Goal: Contribute content: Contribute content

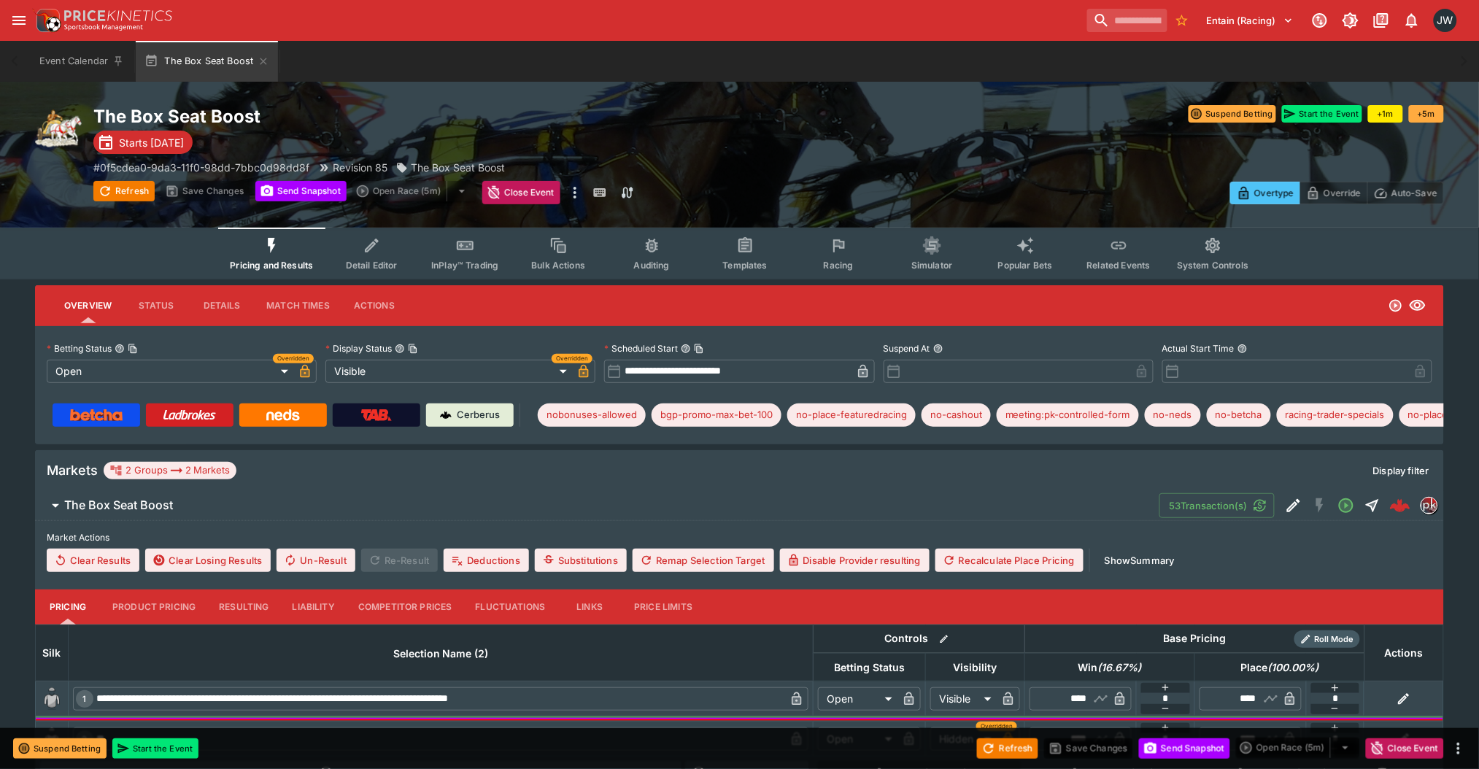
scroll to position [99, 0]
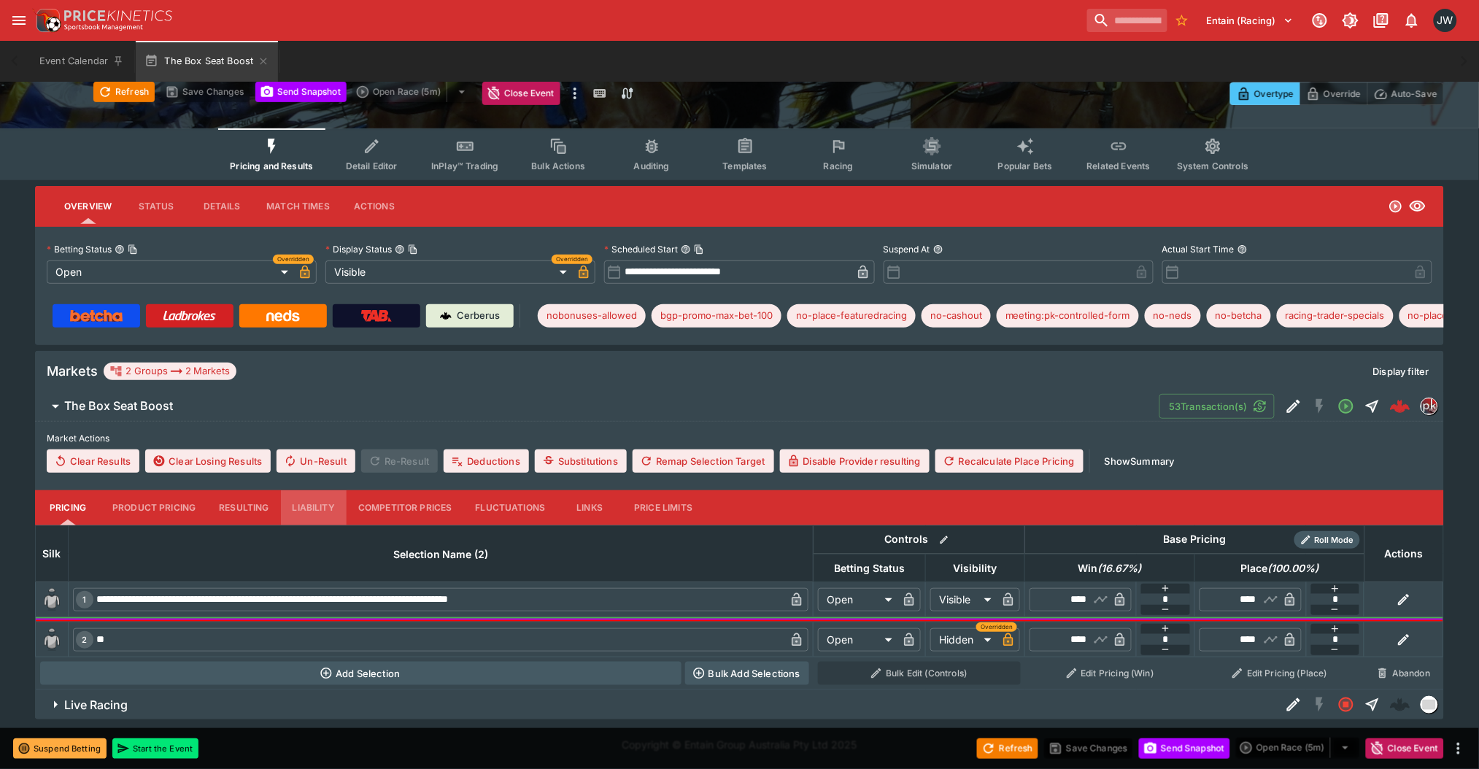
click at [318, 502] on button "Liability" at bounding box center [314, 507] width 66 height 35
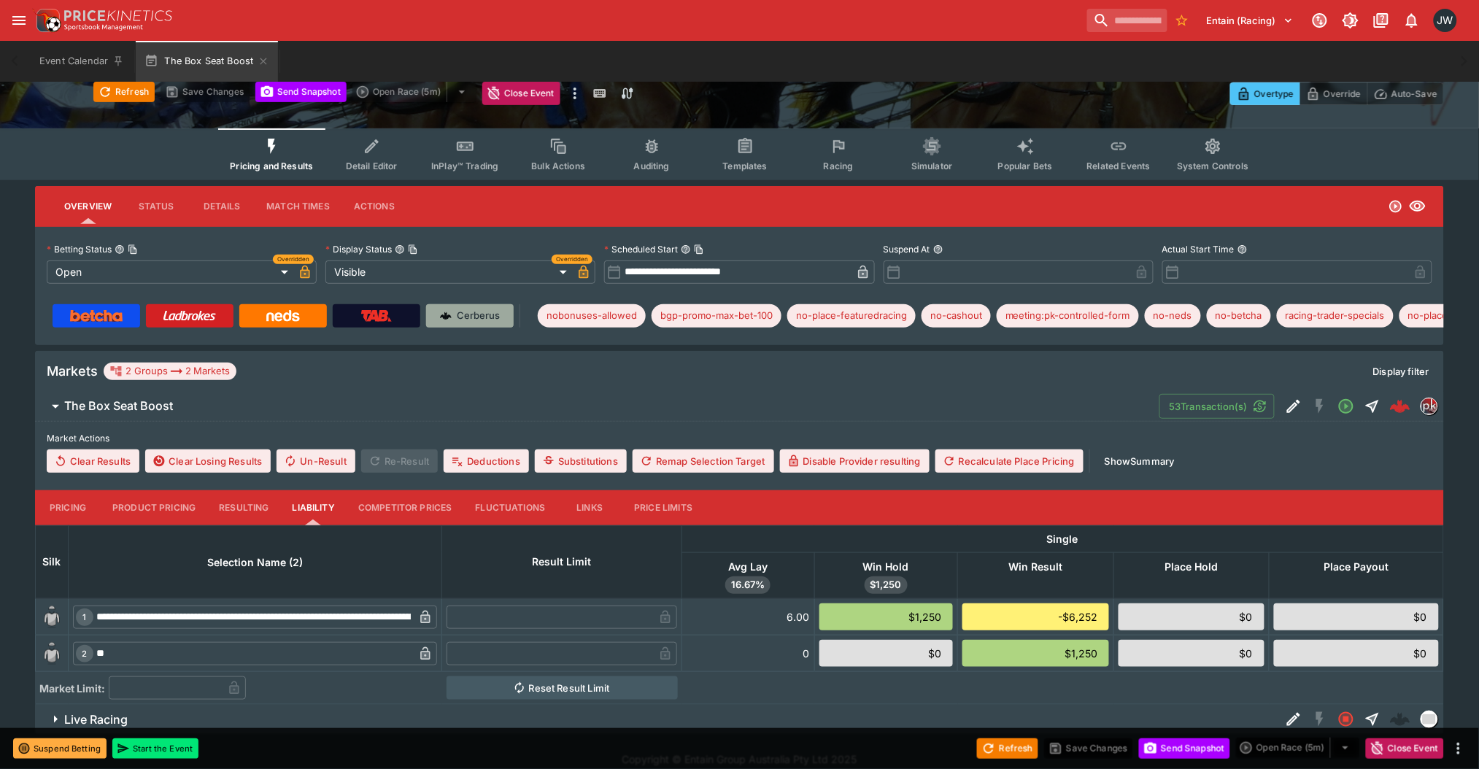
click at [452, 320] on div "Cerberus" at bounding box center [470, 316] width 61 height 15
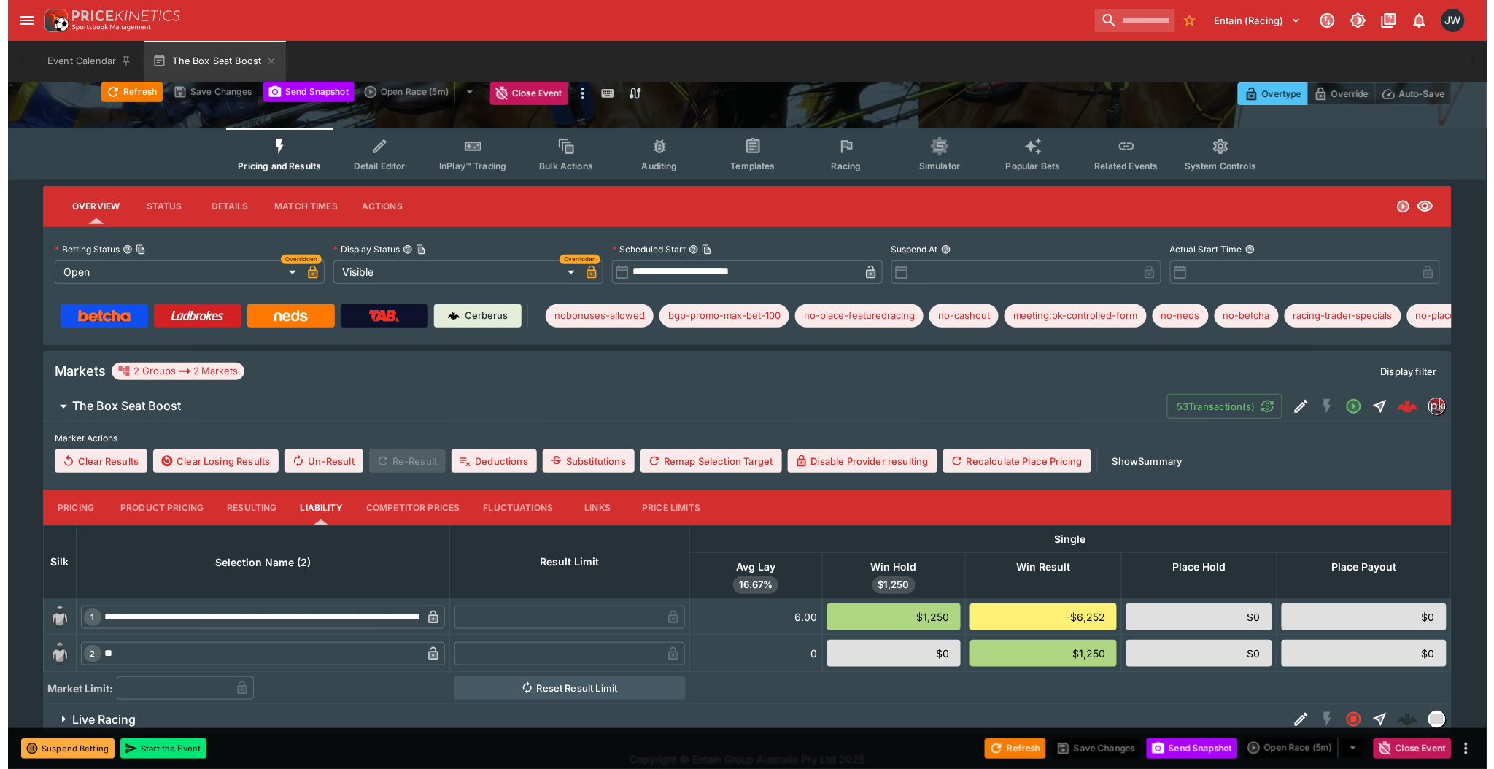
scroll to position [0, 0]
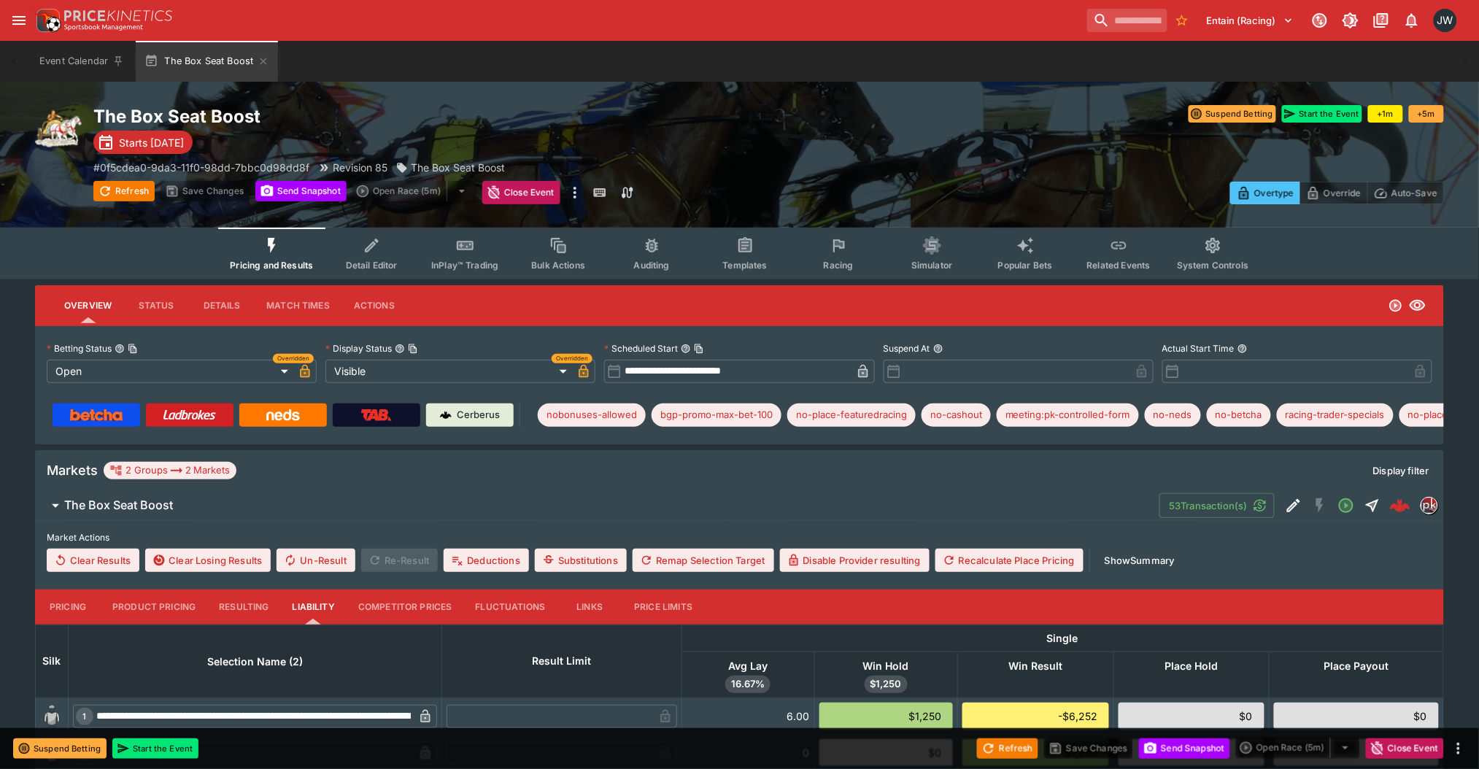
click at [769, 147] on div at bounding box center [1107, 152] width 676 height 16
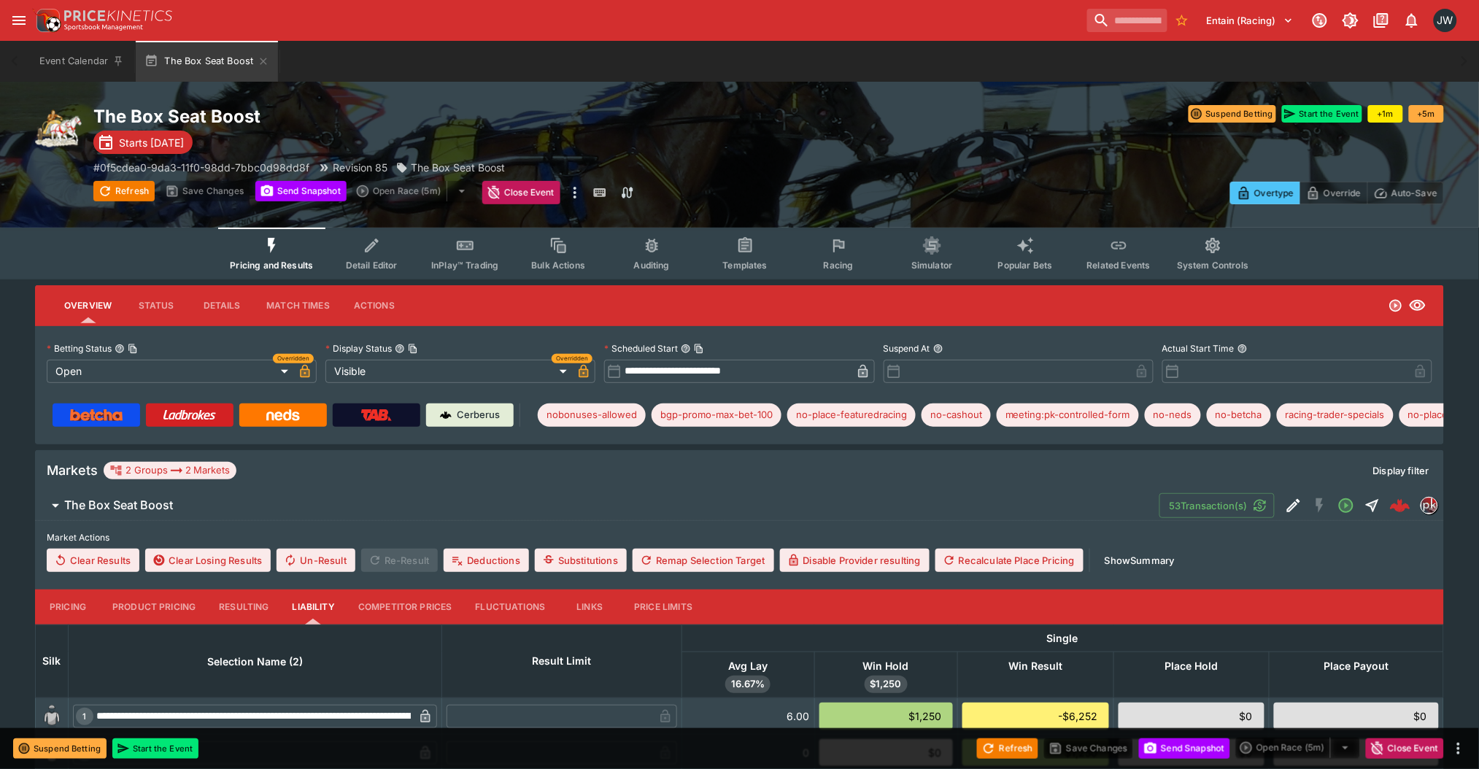
drag, startPoint x: 769, startPoint y: 147, endPoint x: 760, endPoint y: 132, distance: 17.0
click at [760, 132] on div "The Box Seat Boost Starts [DATE] # 0f5cdea0-9da3-11f0-98dd-7bbc0d98dd8f Revisio…" at bounding box center [431, 154] width 676 height 99
click at [368, 247] on icon "Event type filters" at bounding box center [372, 245] width 19 height 19
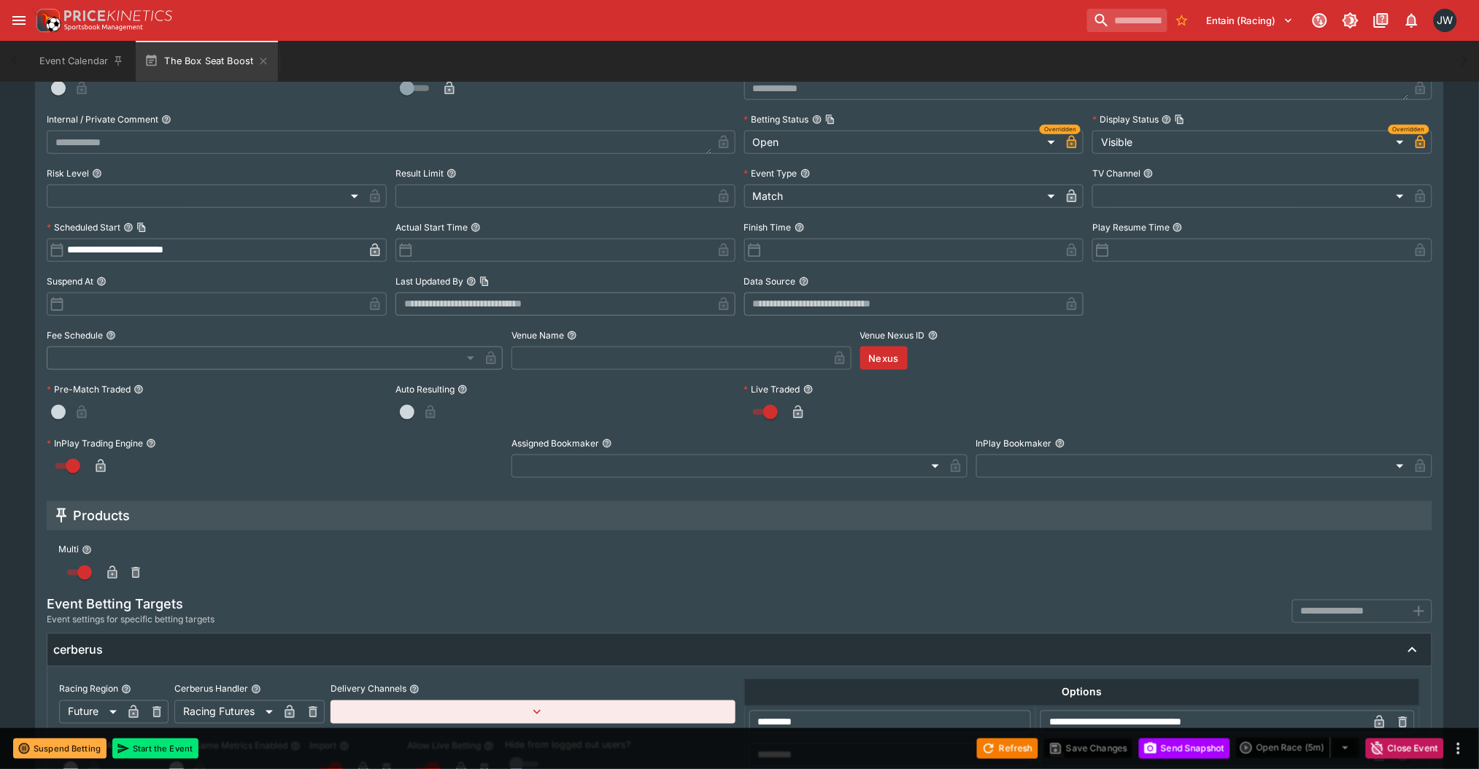
scroll to position [536, 0]
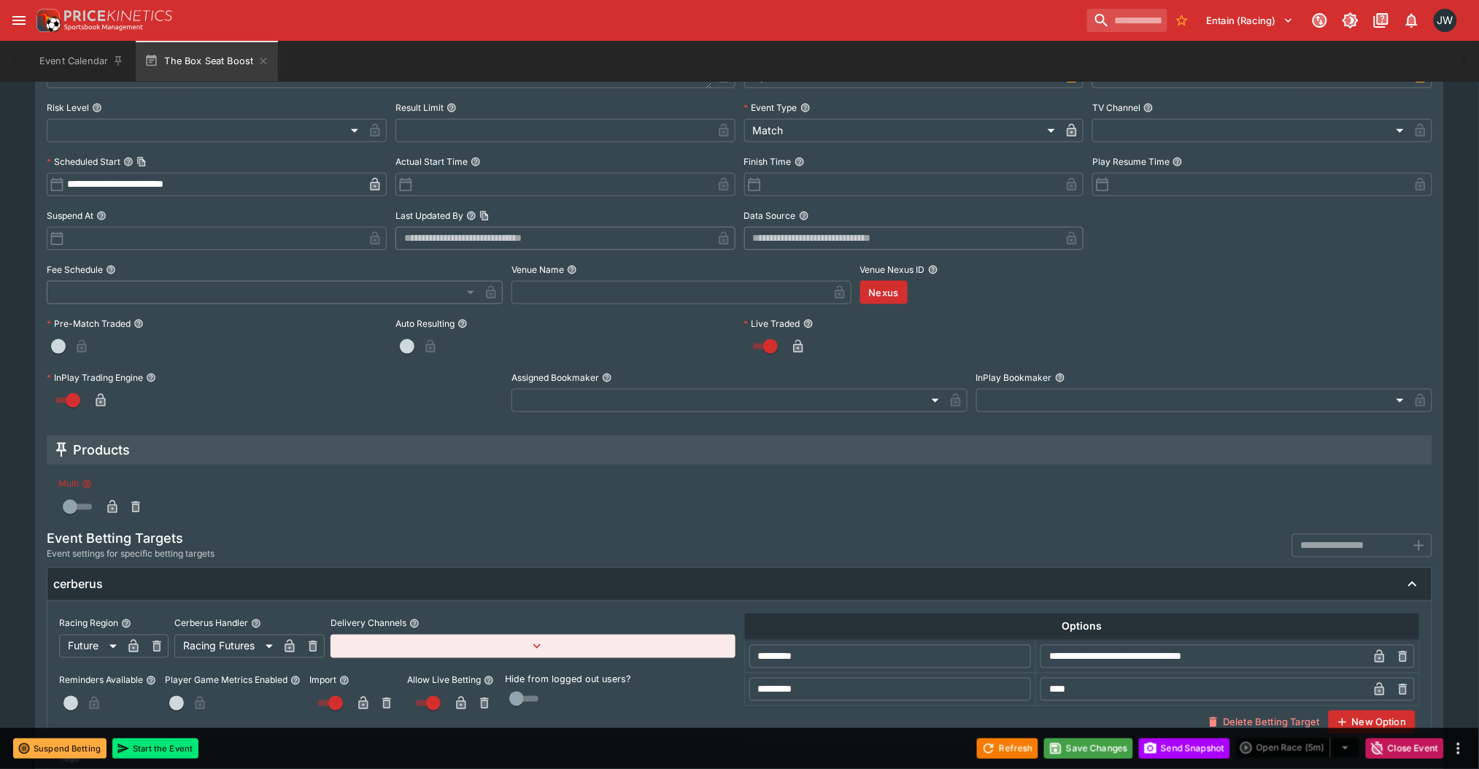
click at [106, 507] on icon "button" at bounding box center [112, 507] width 15 height 15
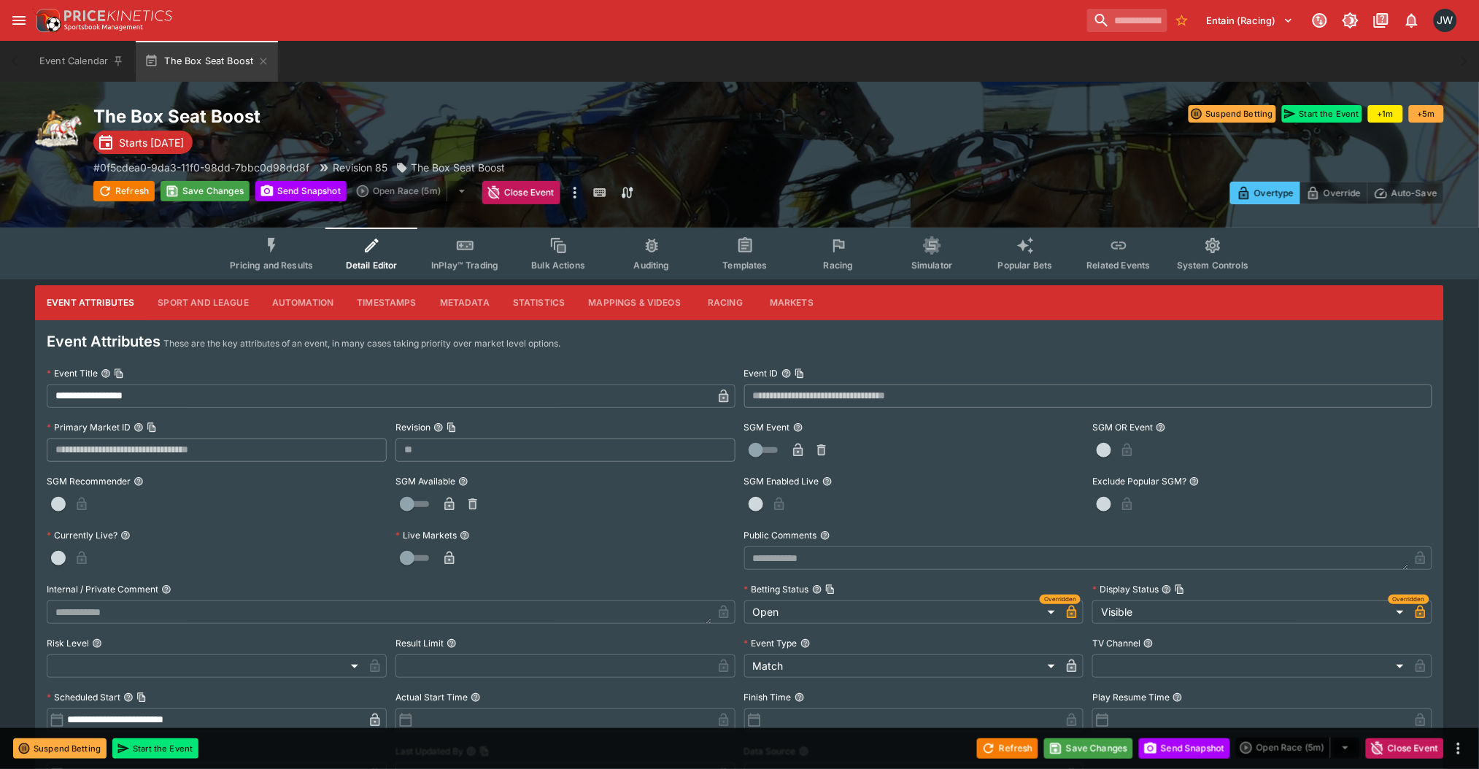
scroll to position [1, 0]
click at [798, 302] on button "Markets" at bounding box center [791, 302] width 67 height 35
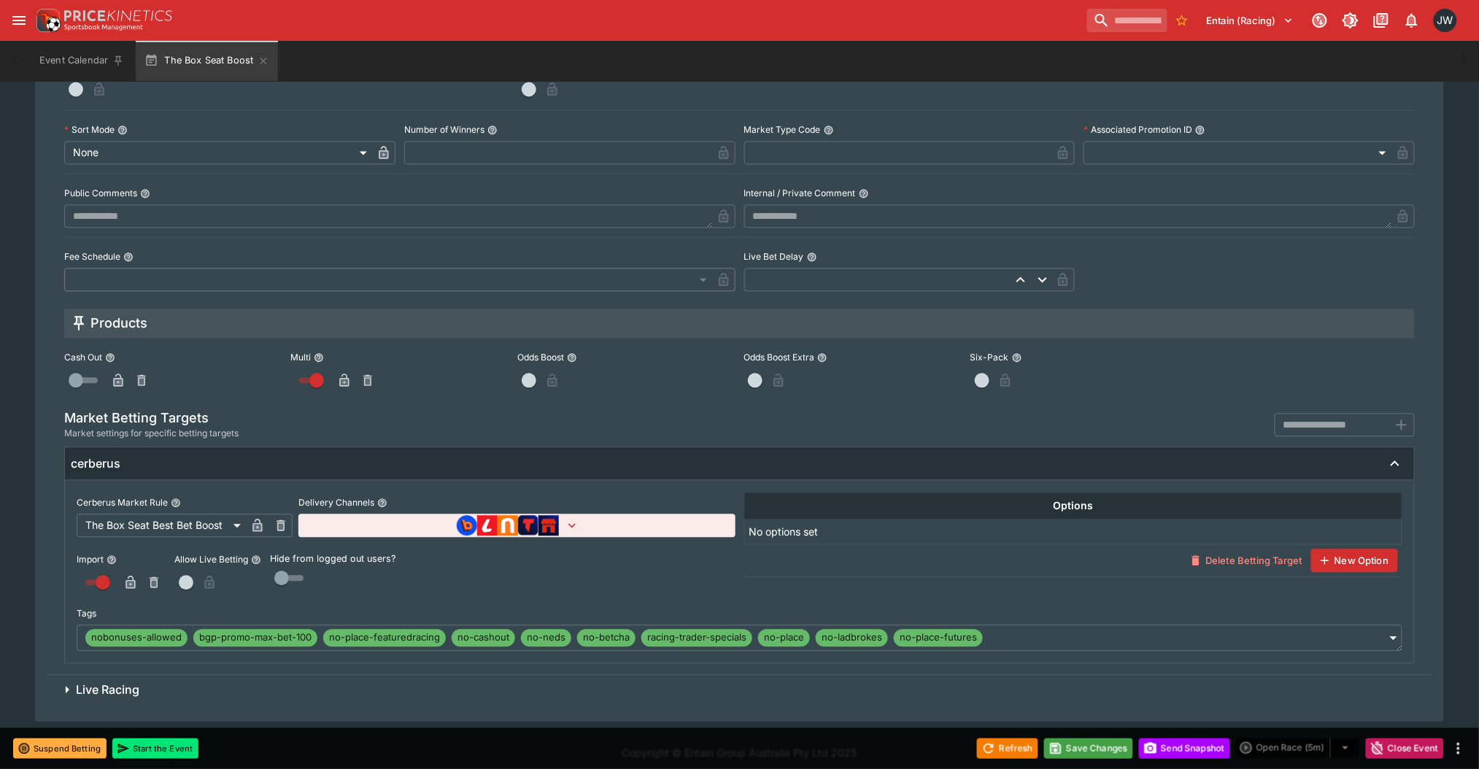
scroll to position [975, 0]
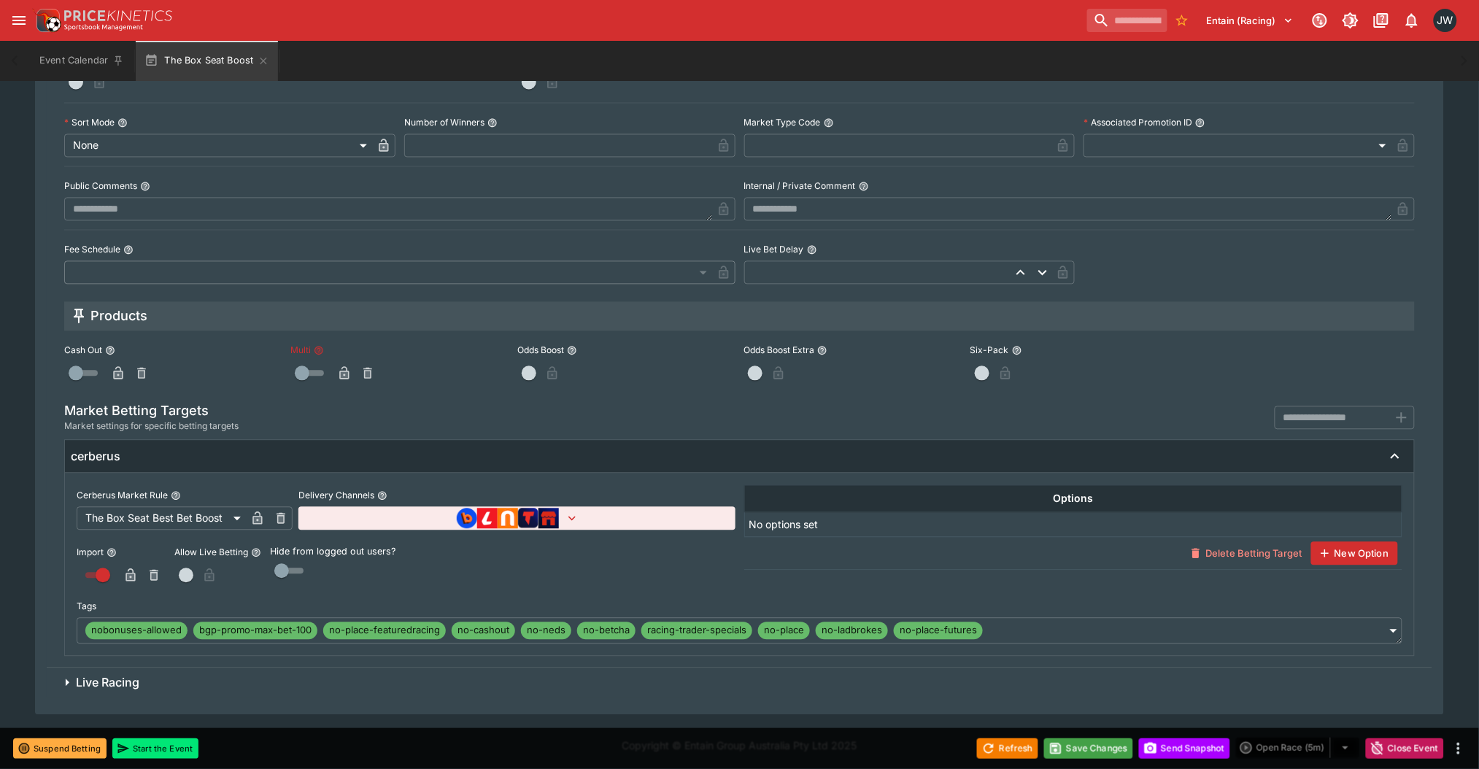
click at [348, 375] on icon "button" at bounding box center [344, 373] width 9 height 12
click at [1103, 743] on button "Save Changes" at bounding box center [1088, 748] width 89 height 20
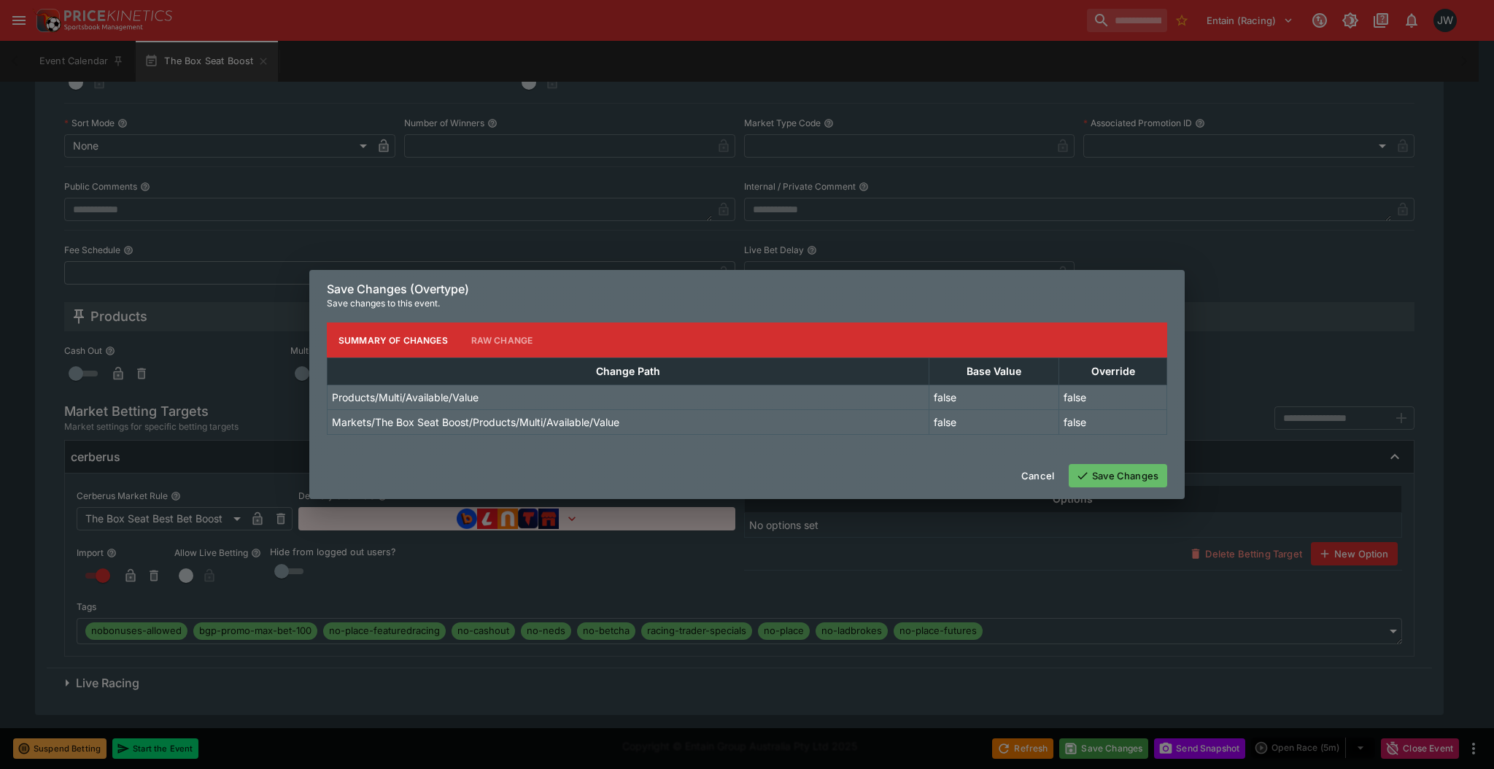
click at [1127, 471] on button "Save Changes" at bounding box center [1118, 475] width 99 height 23
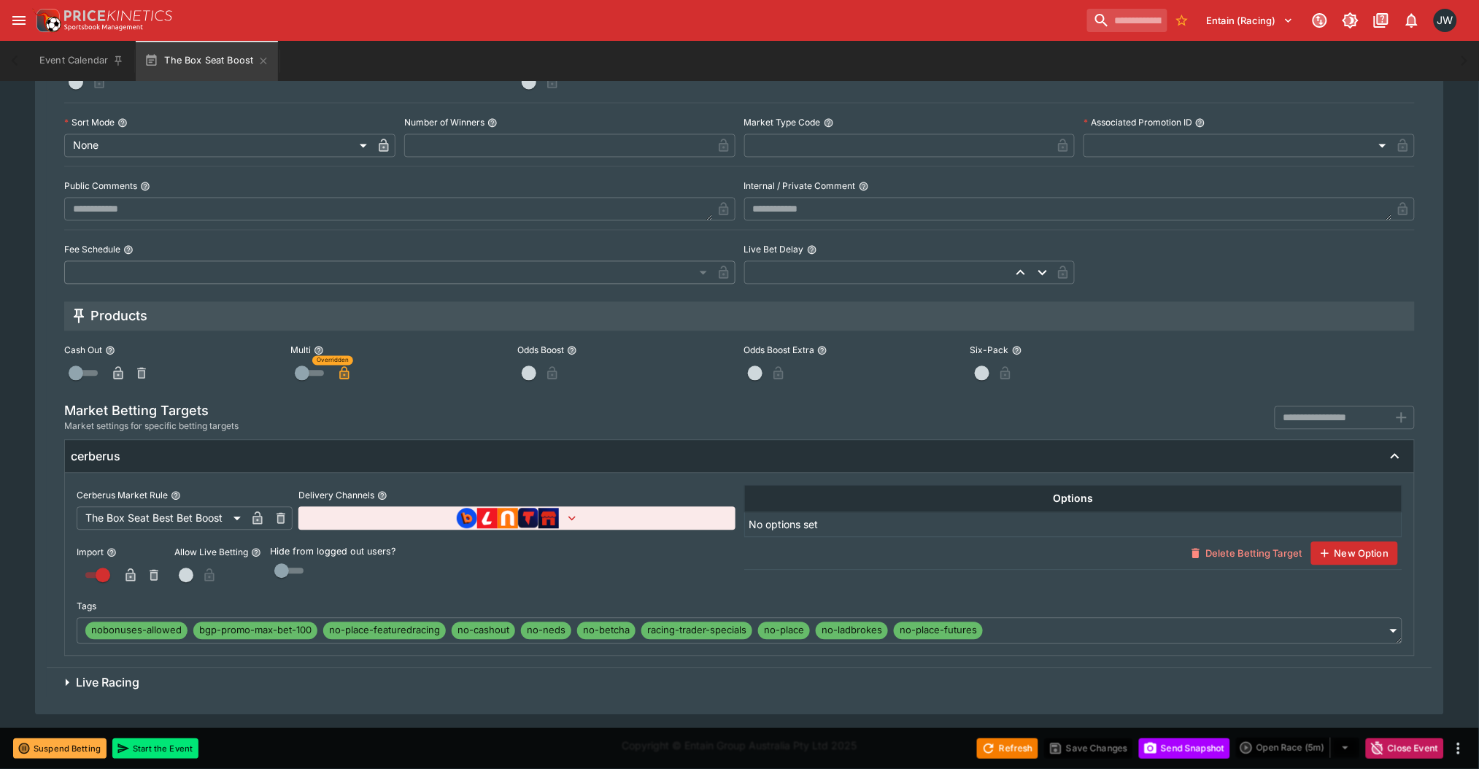
scroll to position [0, 0]
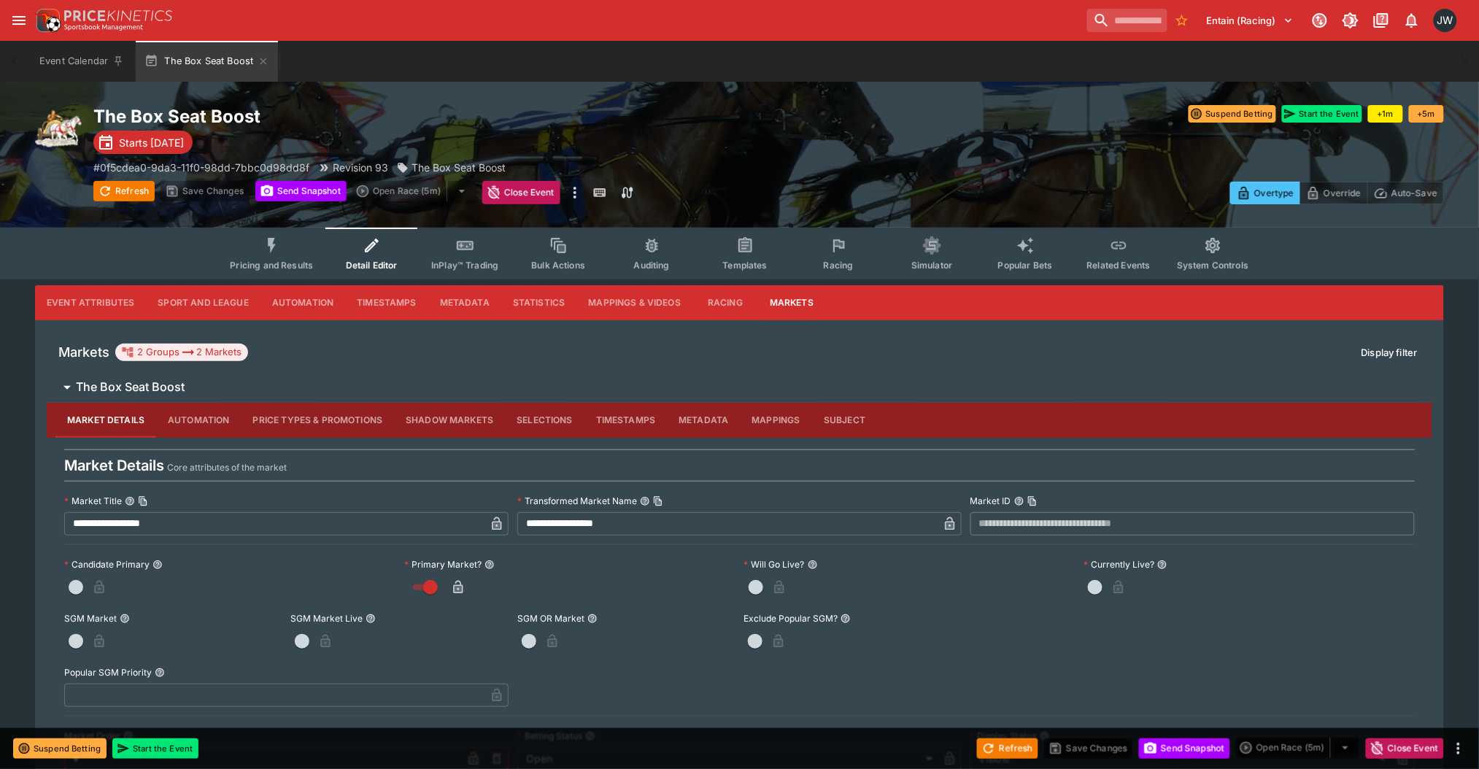
click at [246, 264] on span "Pricing and Results" at bounding box center [271, 265] width 83 height 11
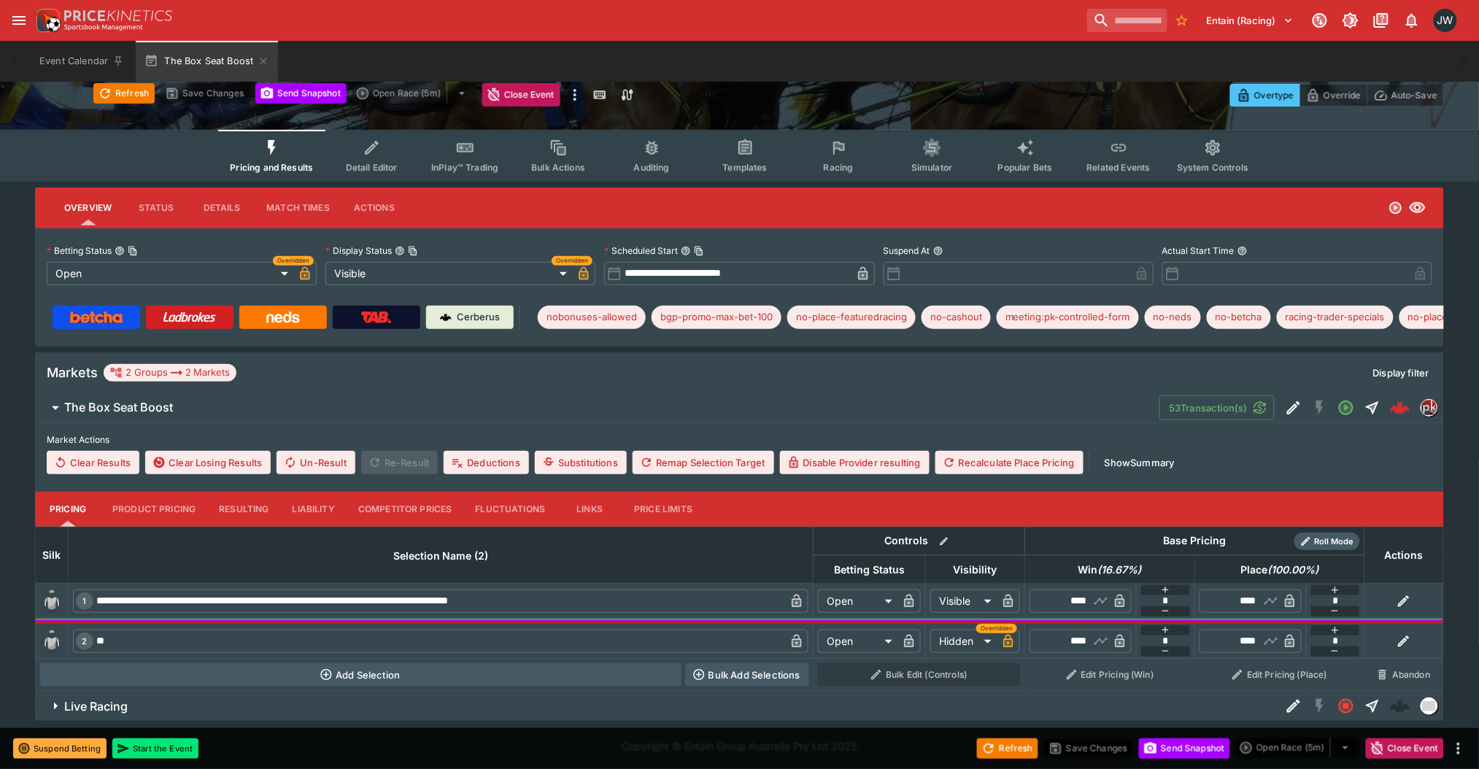
scroll to position [96, 0]
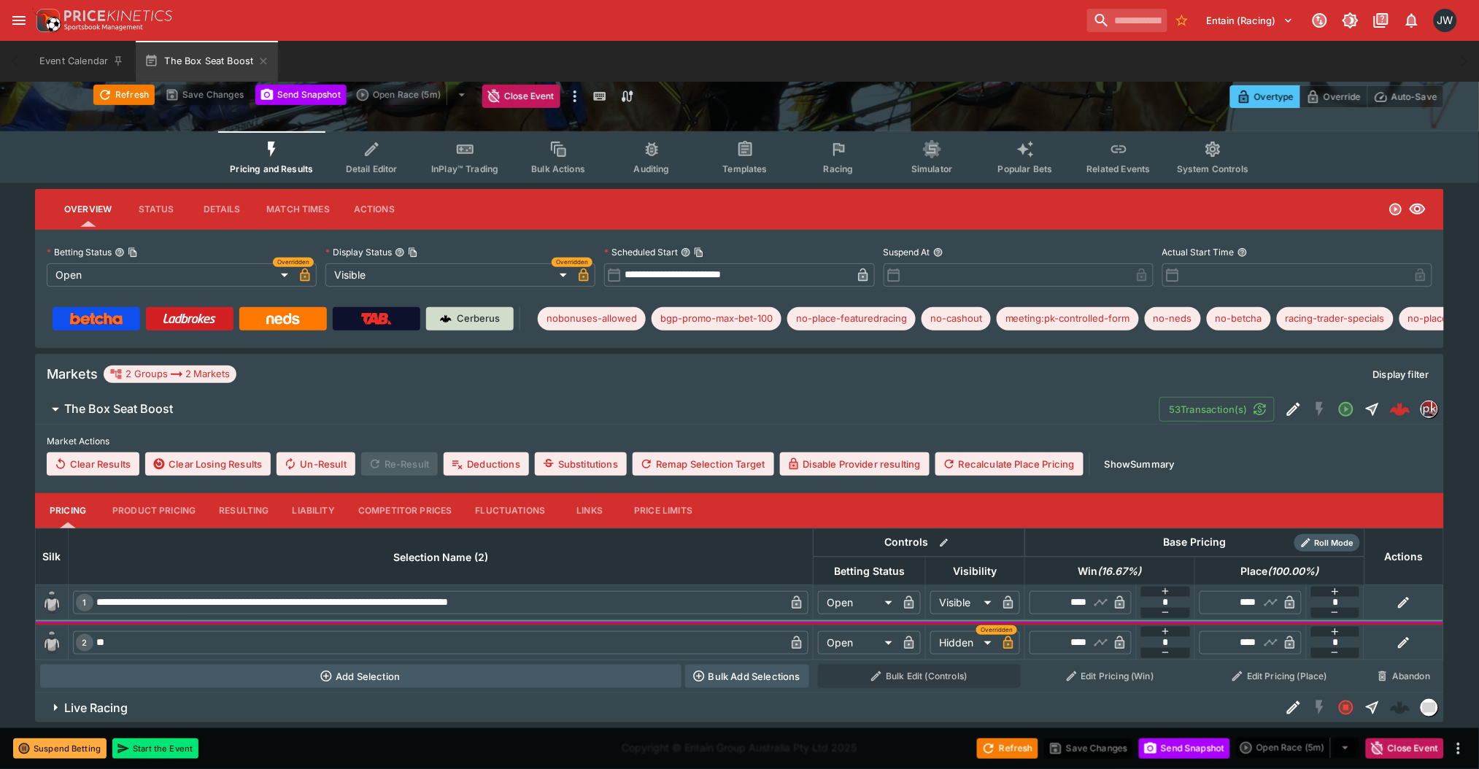
click at [434, 321] on link "Cerberus" at bounding box center [470, 318] width 88 height 23
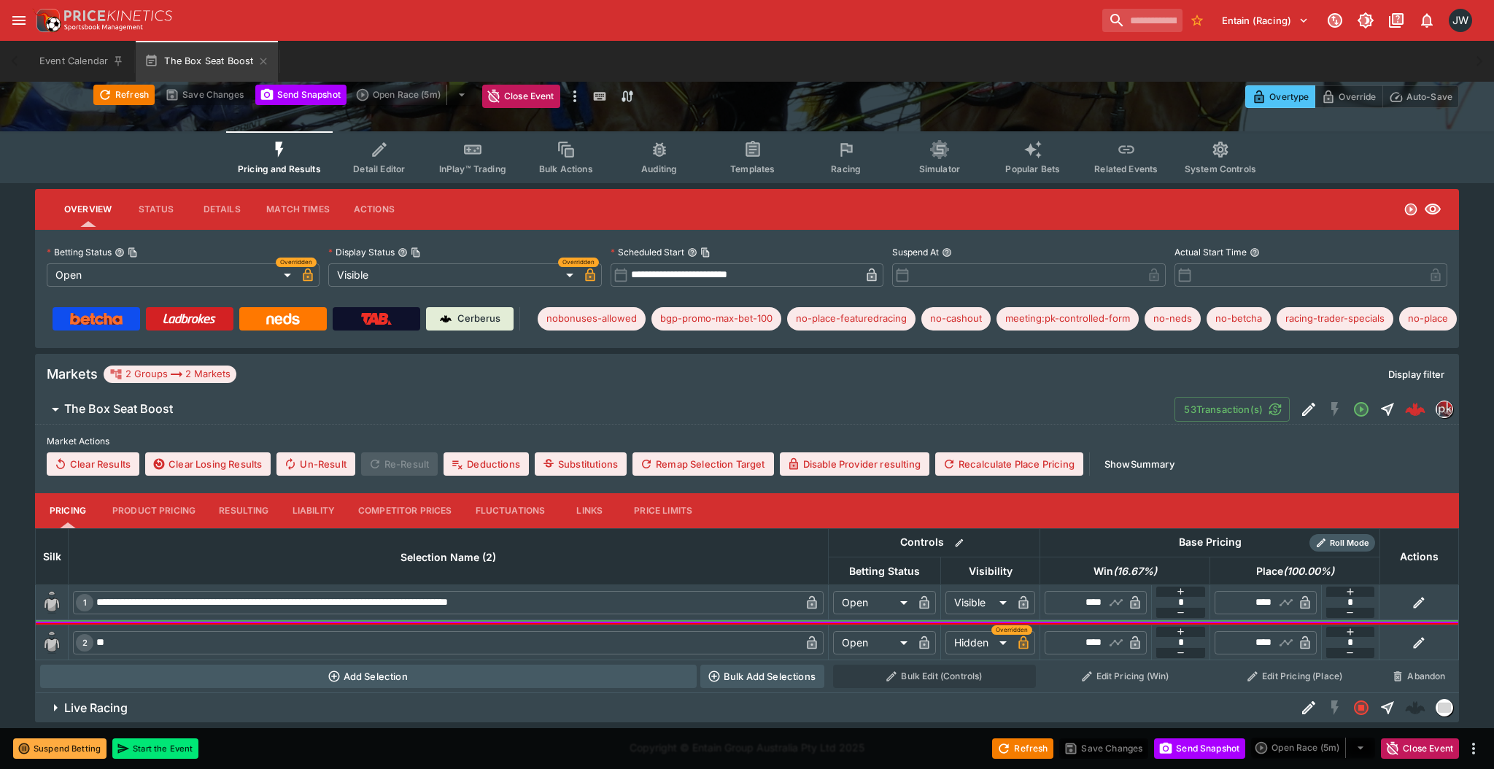
click at [312, 269] on button "button" at bounding box center [307, 274] width 23 height 23
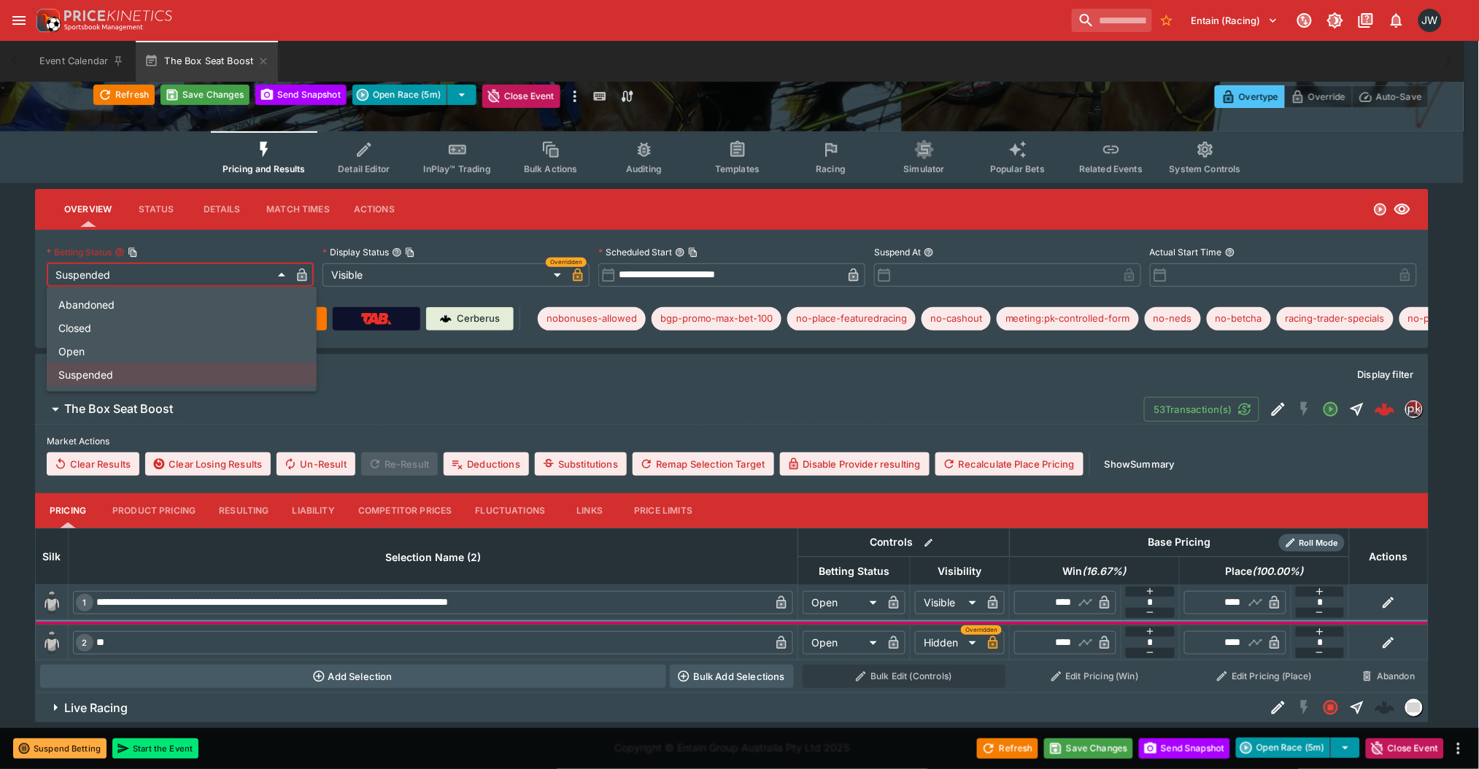
click at [212, 276] on body "**********" at bounding box center [739, 338] width 1479 height 869
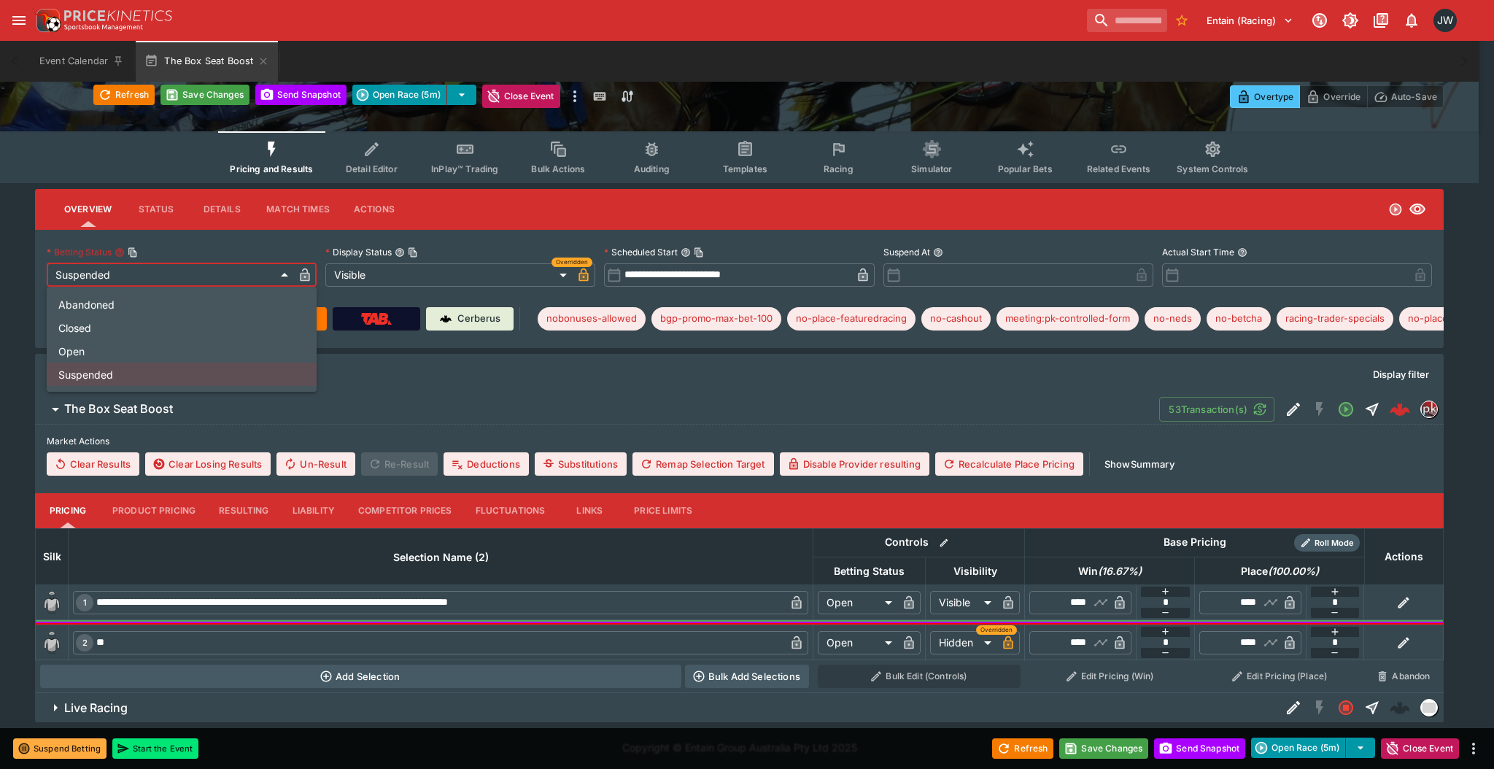
click at [192, 340] on li "Open" at bounding box center [182, 350] width 270 height 23
type input "**********"
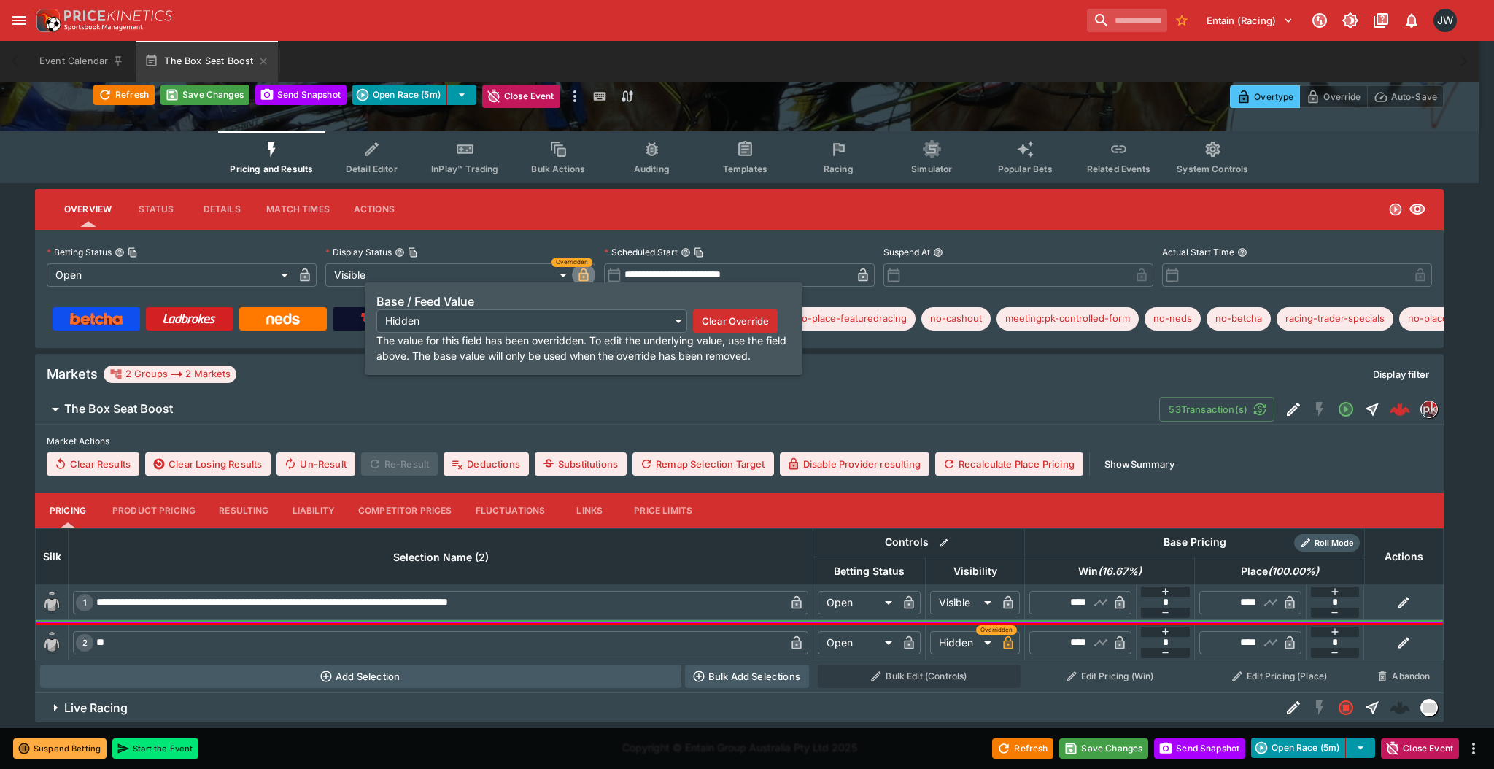
click at [585, 275] on icon "button" at bounding box center [583, 277] width 7 height 6
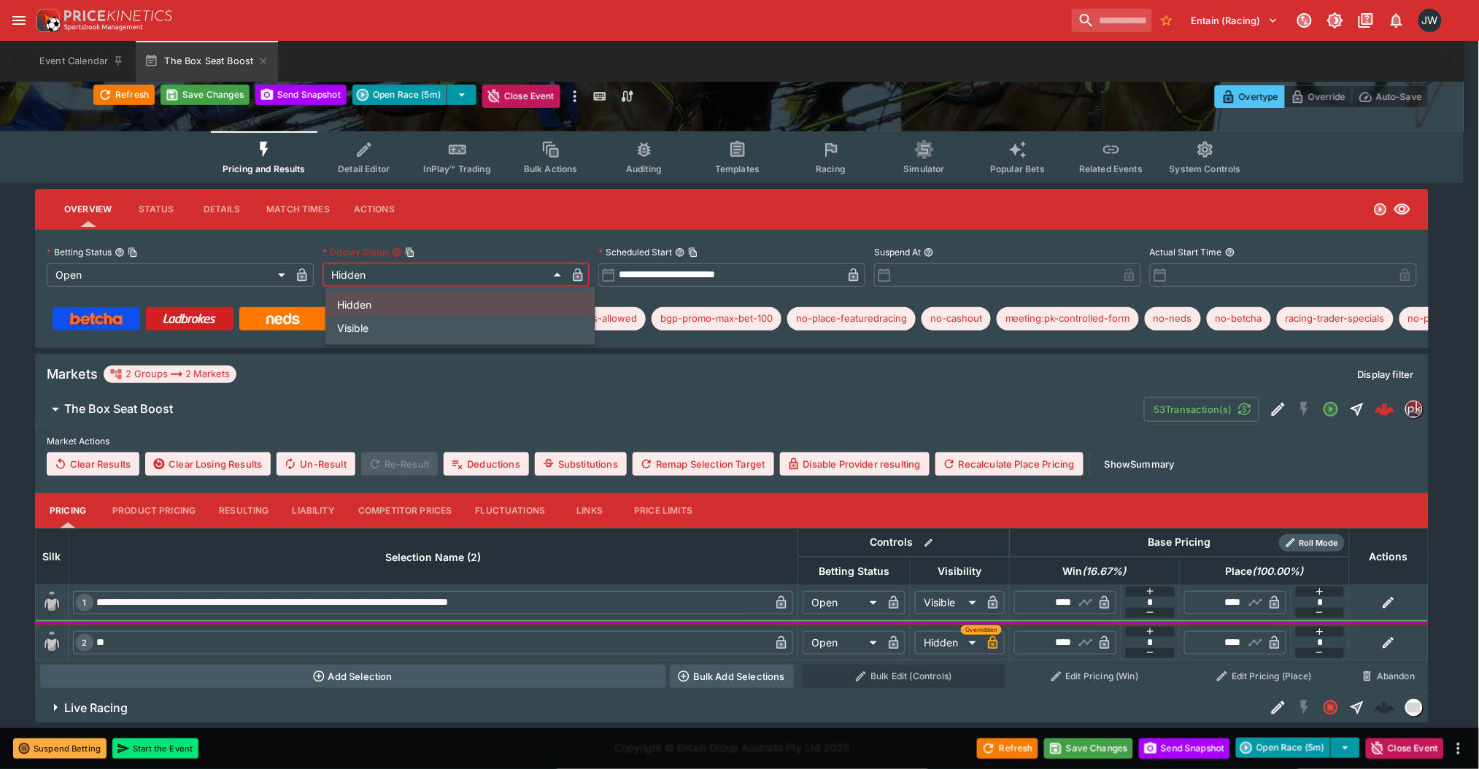
click at [470, 276] on body "**********" at bounding box center [739, 338] width 1479 height 869
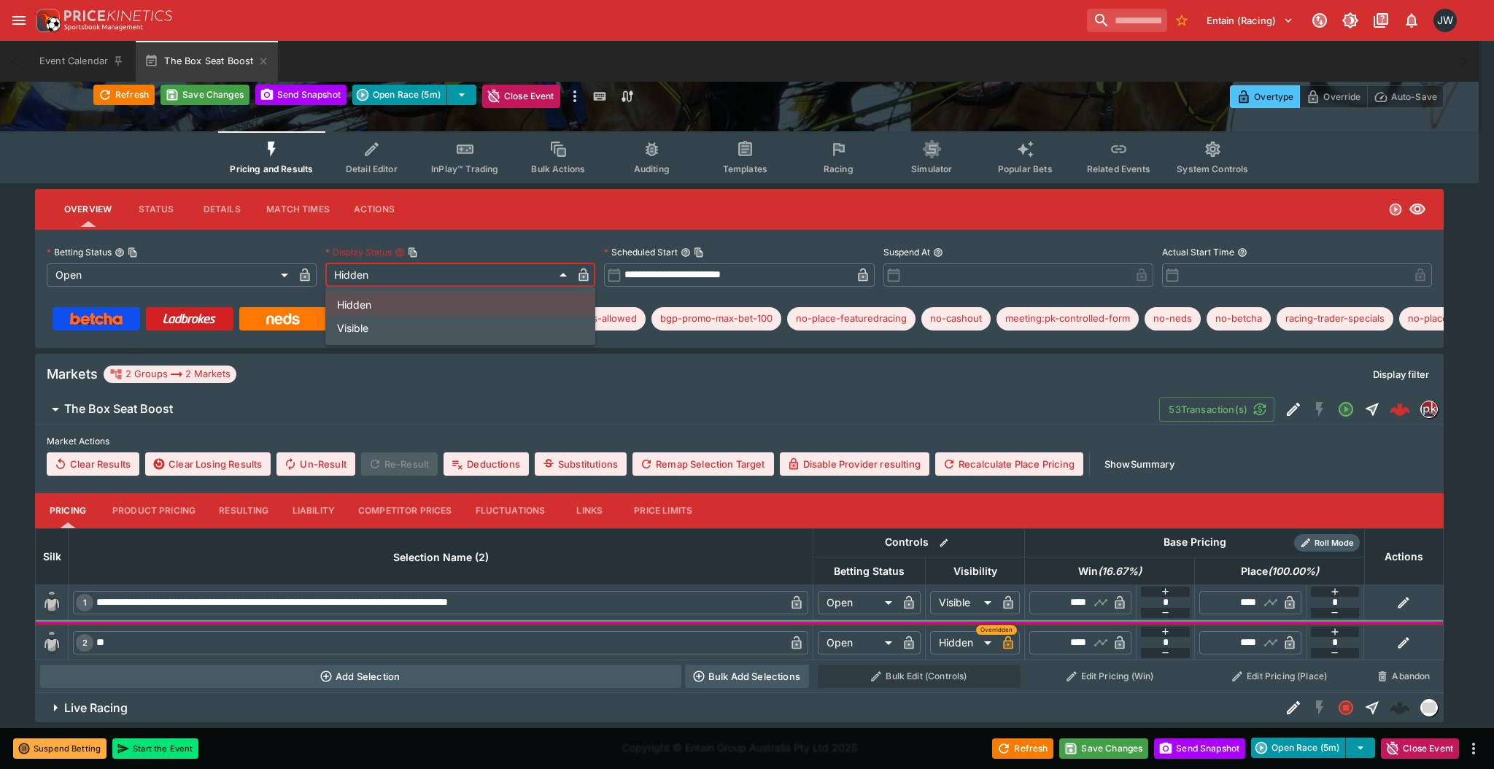
click at [451, 336] on li "Visible" at bounding box center [460, 327] width 270 height 23
type input "*******"
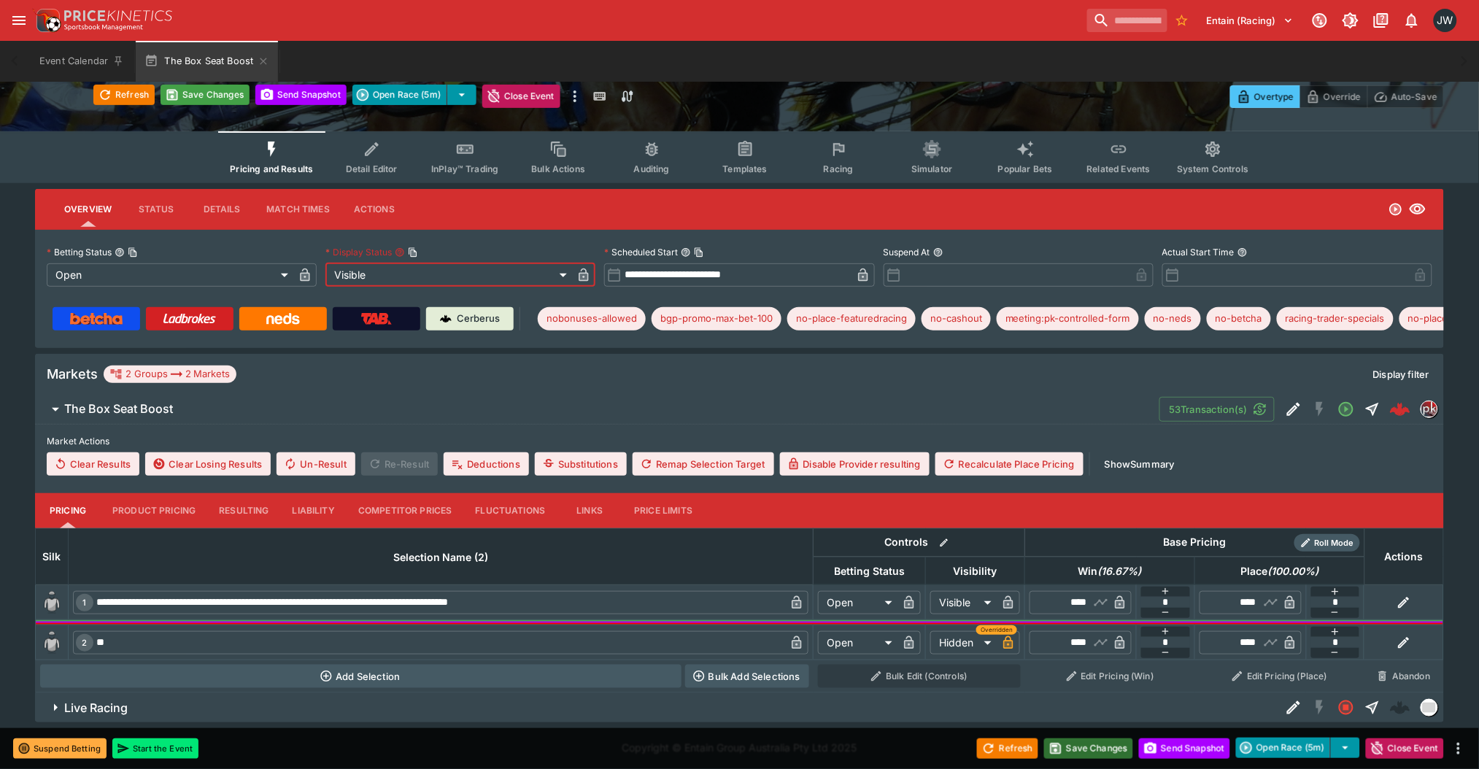
click at [1076, 749] on button "Save Changes" at bounding box center [1088, 748] width 89 height 20
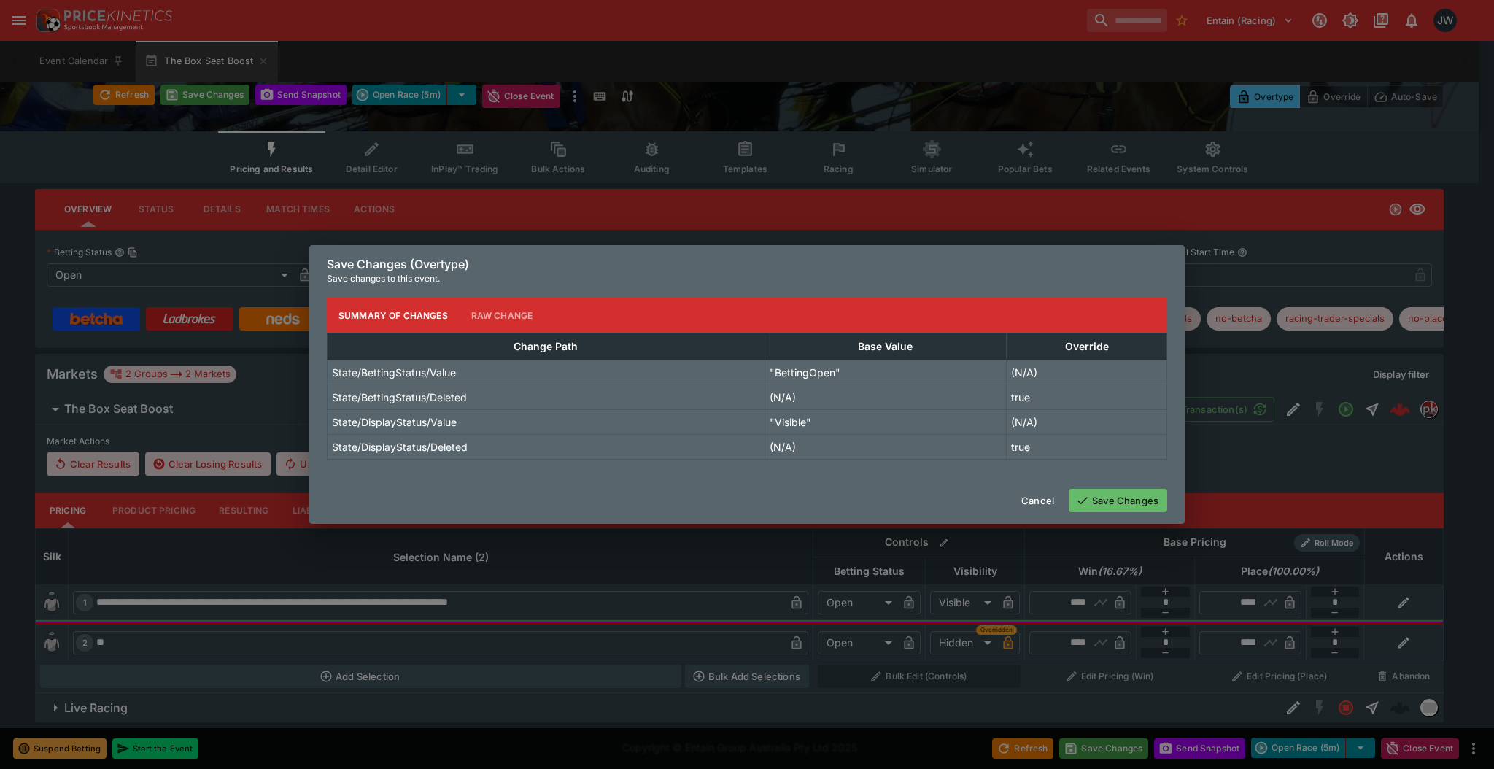
click at [1135, 515] on div "Cancel Save Changes" at bounding box center [747, 500] width 876 height 47
click at [1122, 513] on div "Cancel Save Changes" at bounding box center [747, 500] width 876 height 47
click at [1138, 510] on button "Save Changes" at bounding box center [1118, 500] width 99 height 23
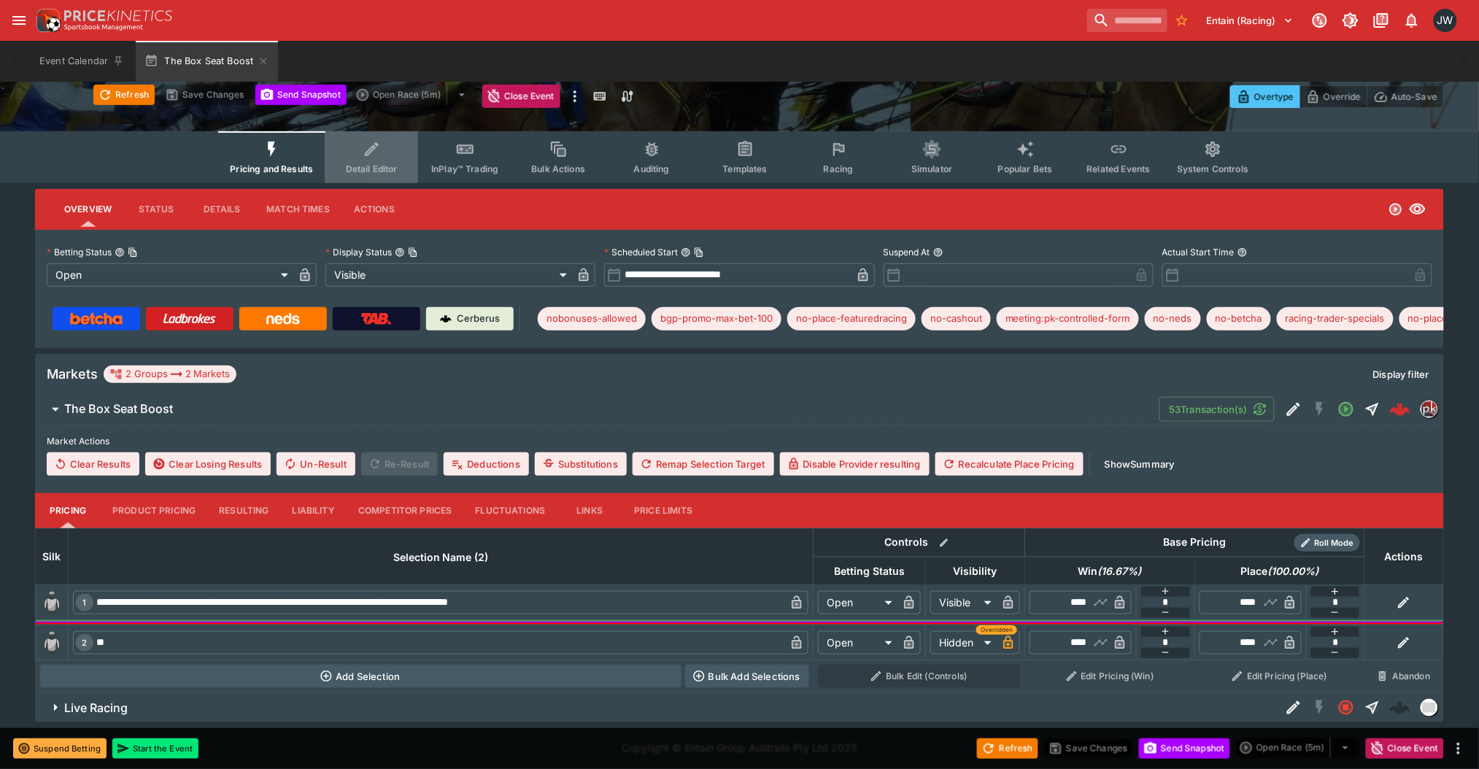
click at [366, 140] on button "Detail Editor" at bounding box center [371, 157] width 93 height 52
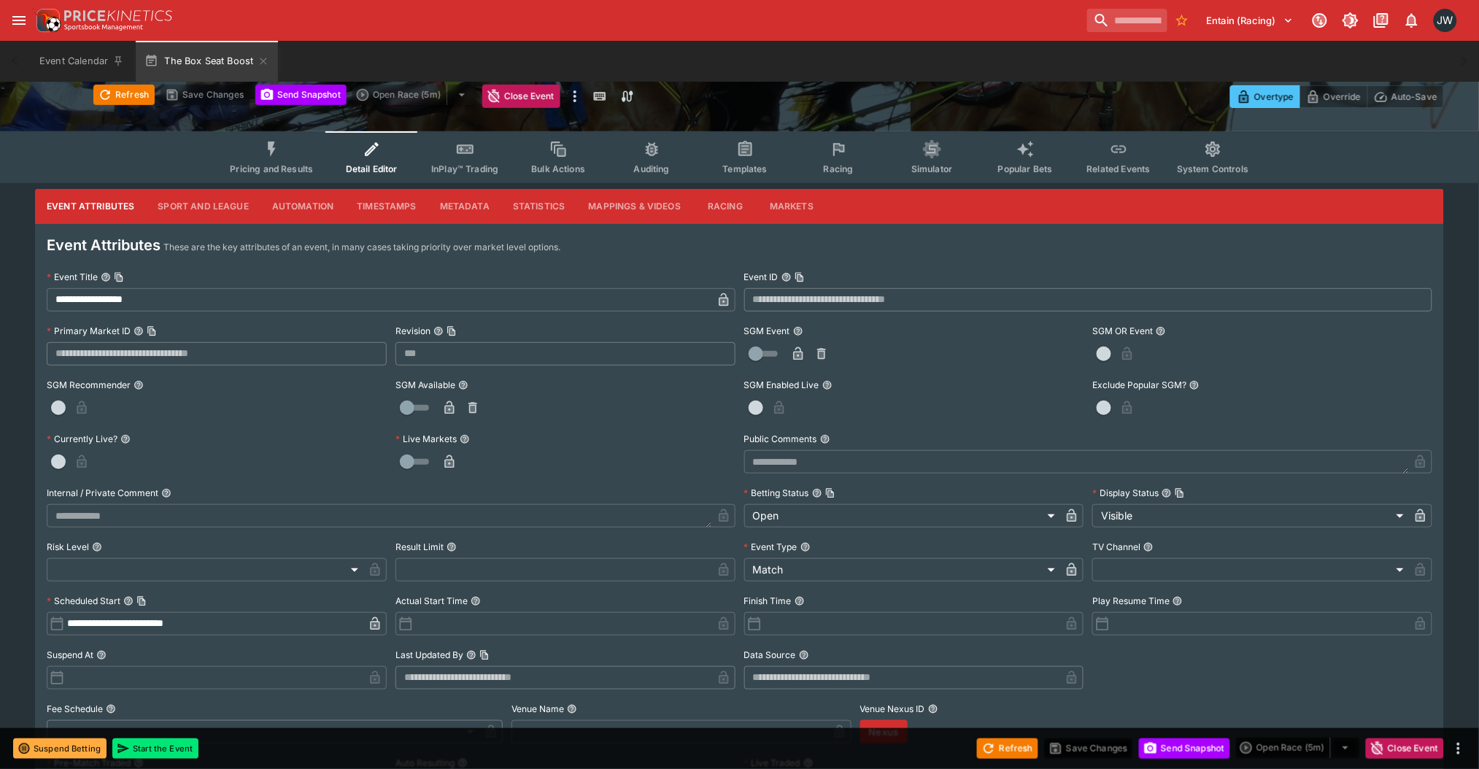
click at [255, 144] on button "Pricing and Results" at bounding box center [271, 157] width 107 height 52
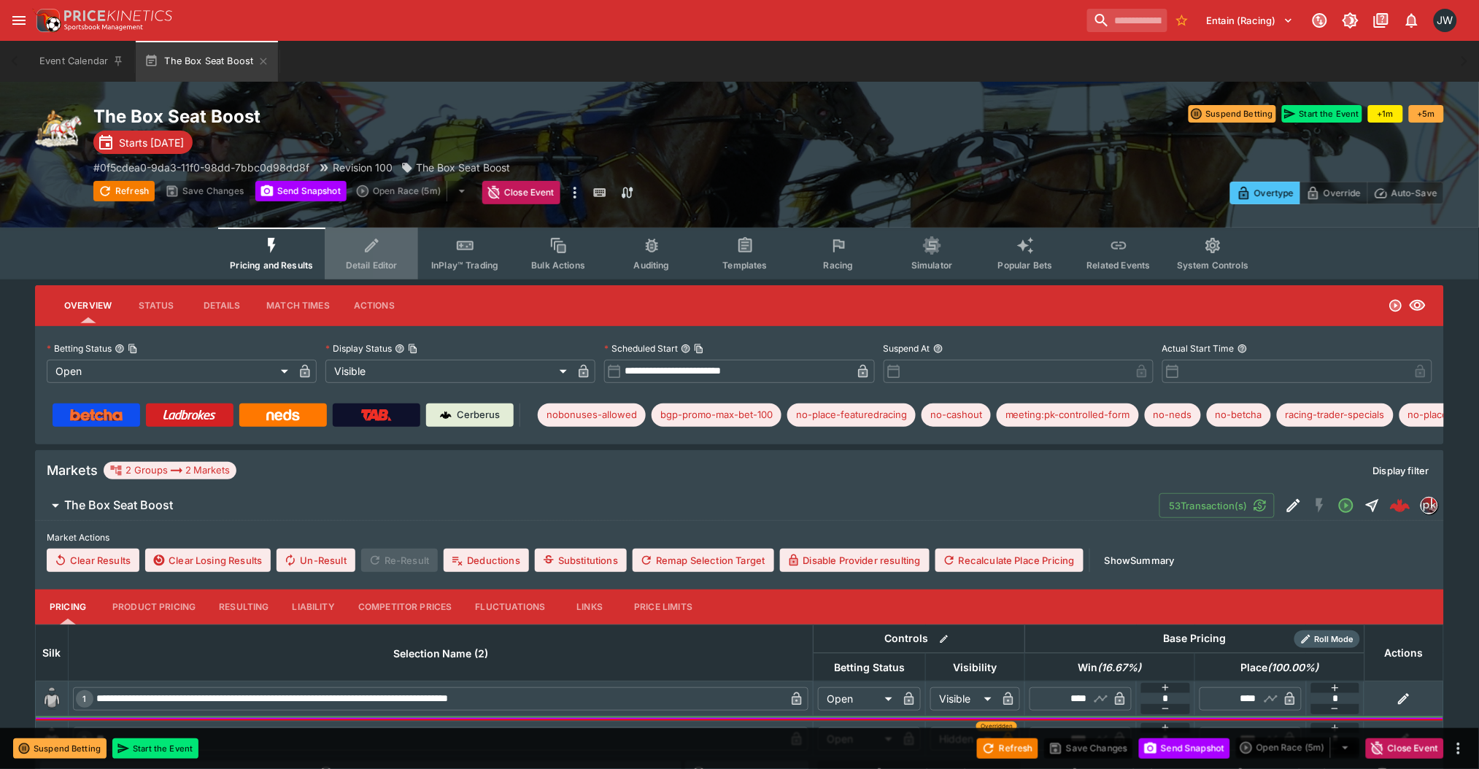
click at [379, 272] on button "Detail Editor" at bounding box center [371, 254] width 93 height 52
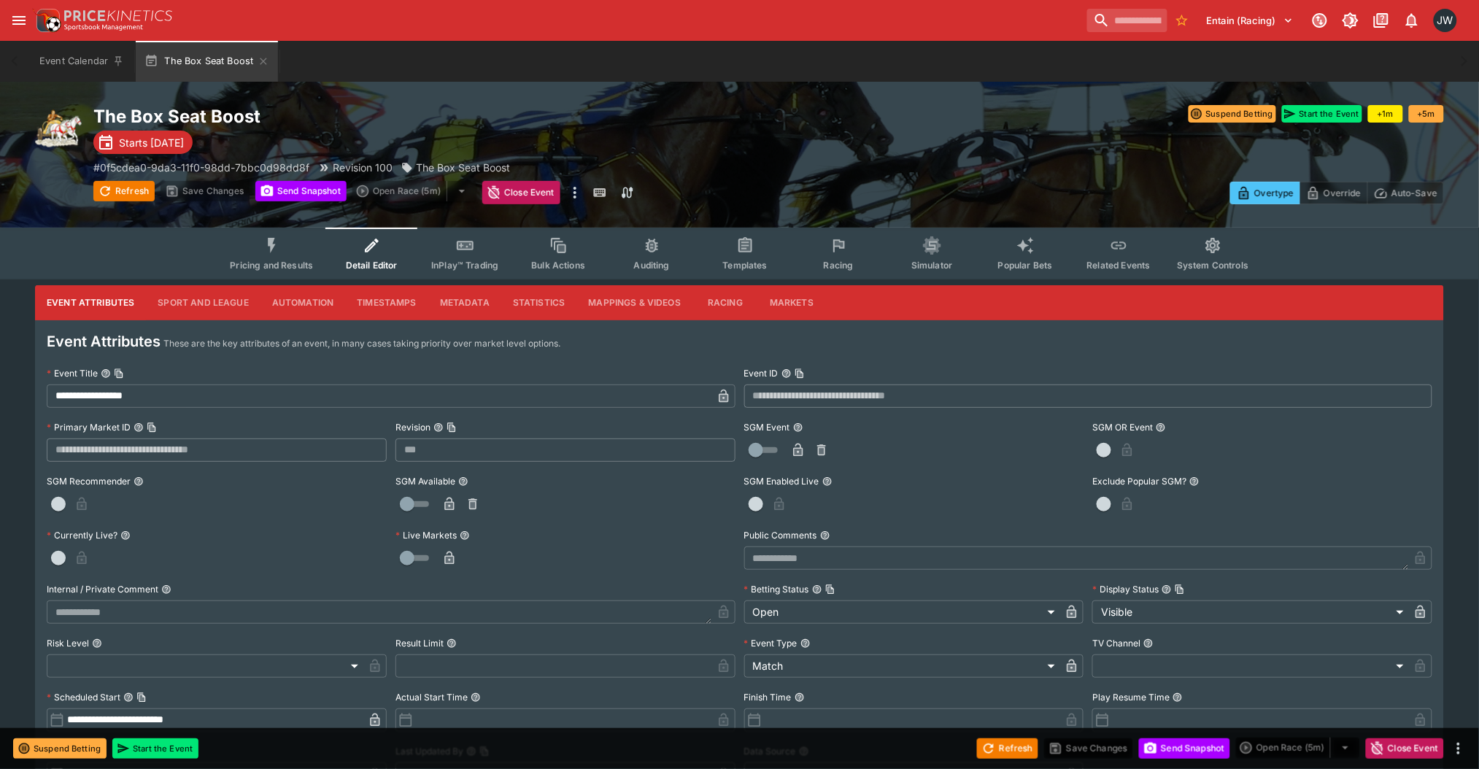
scroll to position [18, 0]
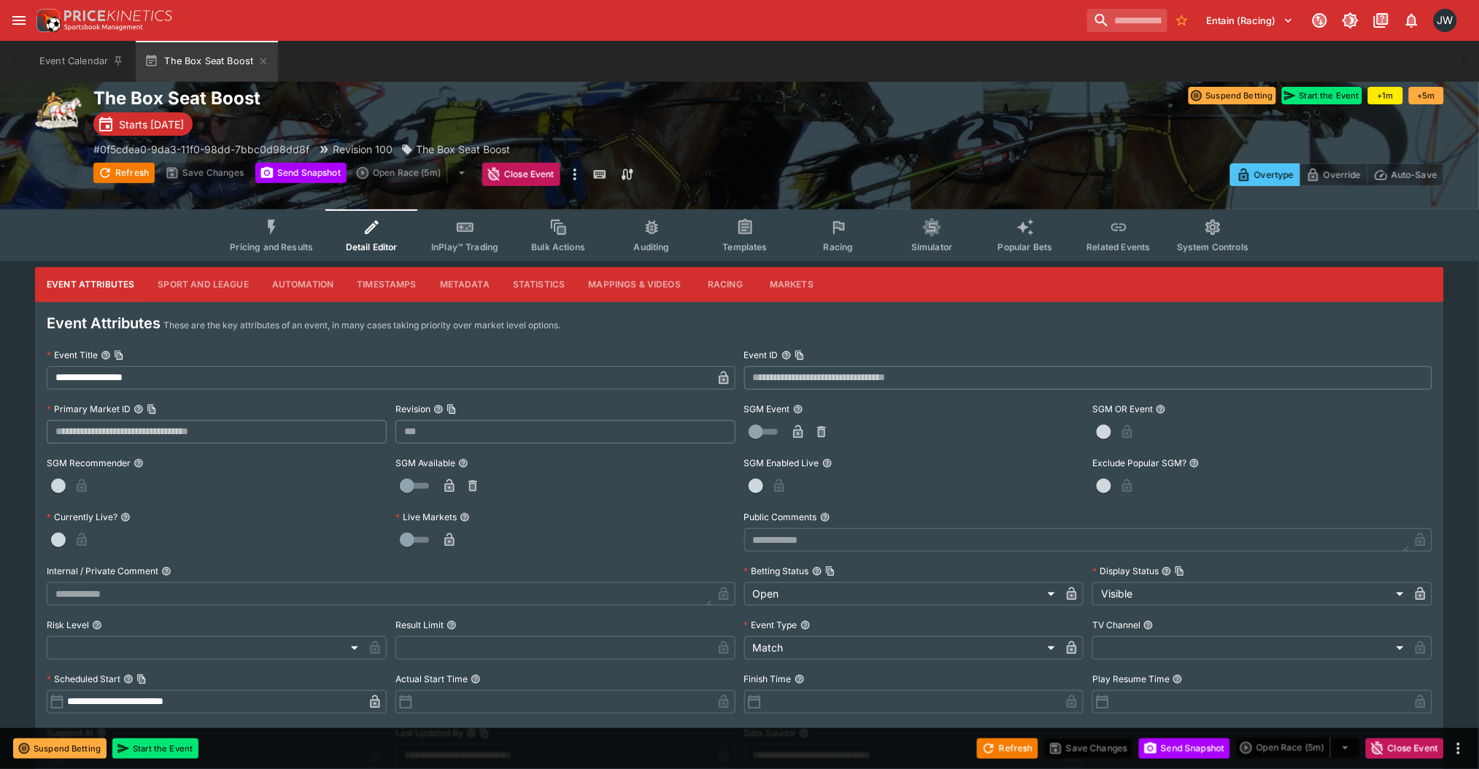
click at [279, 252] on button "Pricing and Results" at bounding box center [271, 235] width 107 height 52
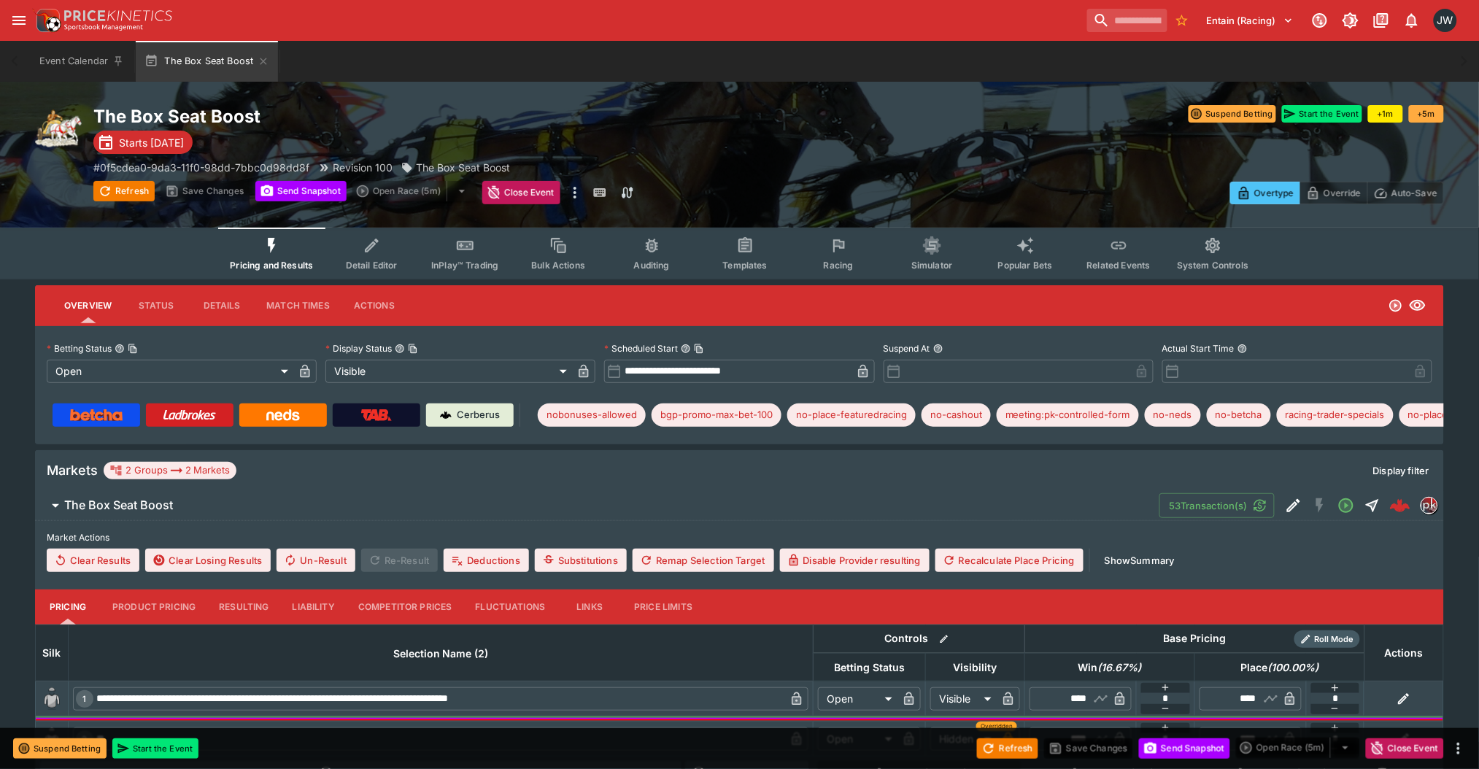
scroll to position [99, 0]
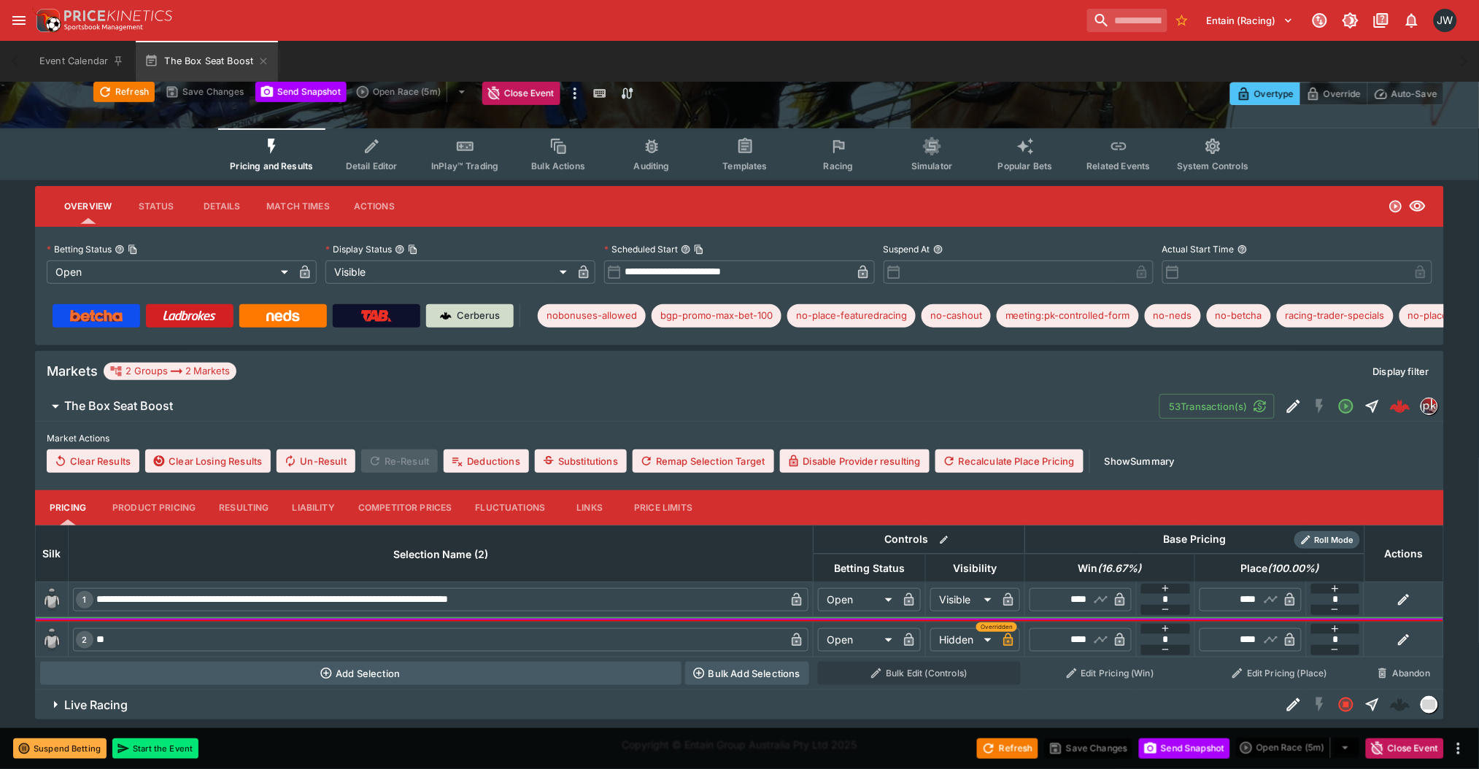
click at [446, 318] on img at bounding box center [446, 316] width 12 height 12
click at [372, 145] on icon "Event type filters" at bounding box center [372, 146] width 19 height 19
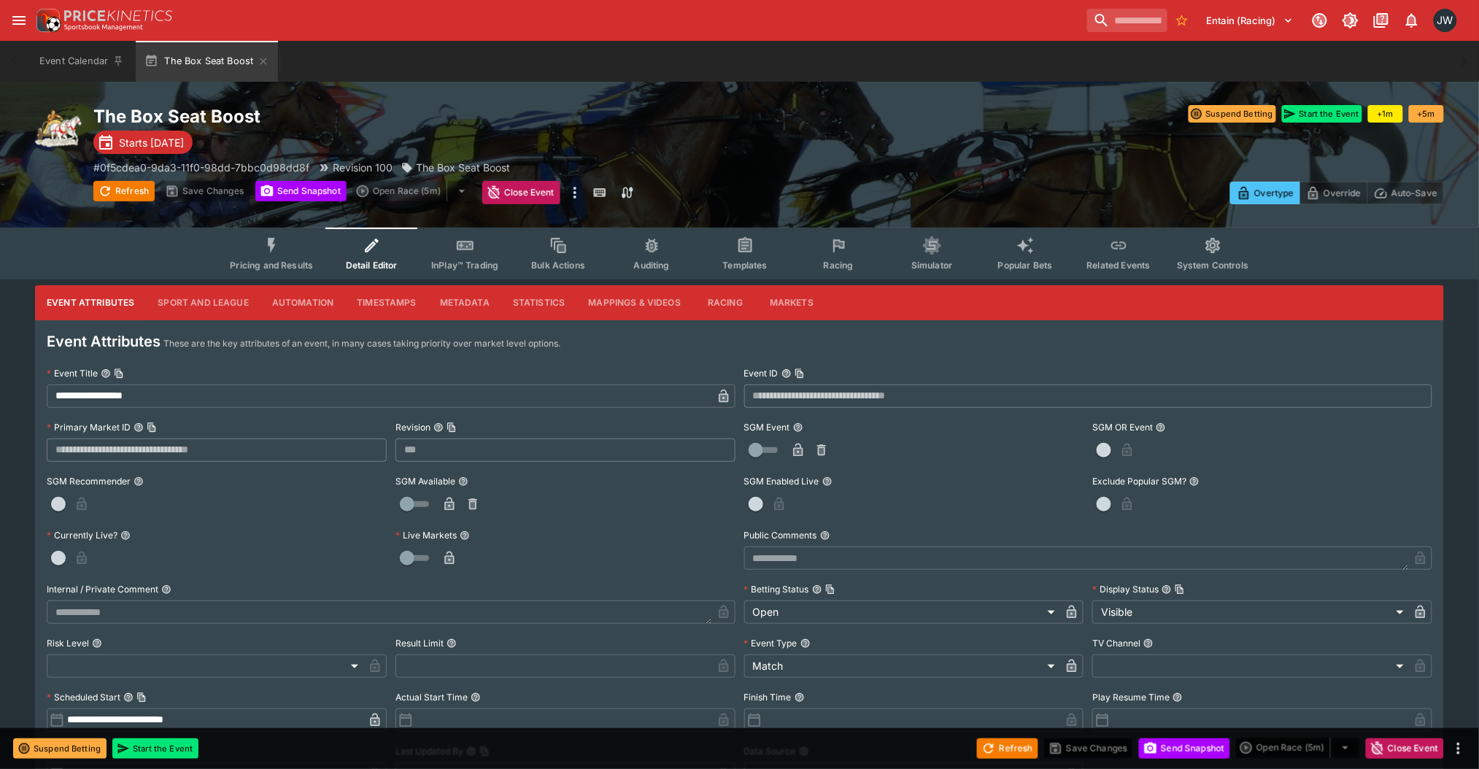
click at [293, 258] on button "Pricing and Results" at bounding box center [271, 254] width 107 height 52
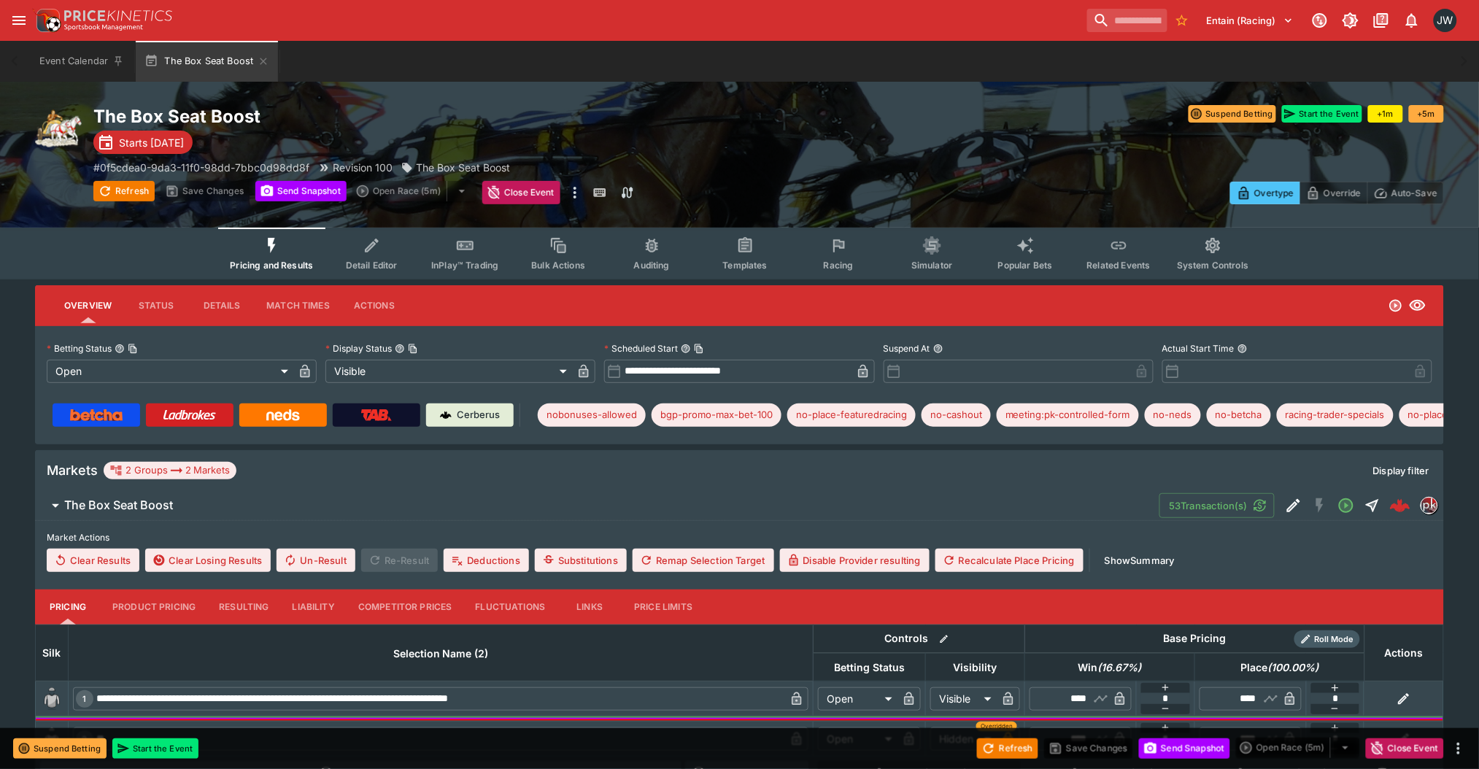
click at [859, 156] on div at bounding box center [1107, 152] width 676 height 16
click at [949, 181] on div "Overtype Override Auto-Save" at bounding box center [1107, 185] width 676 height 39
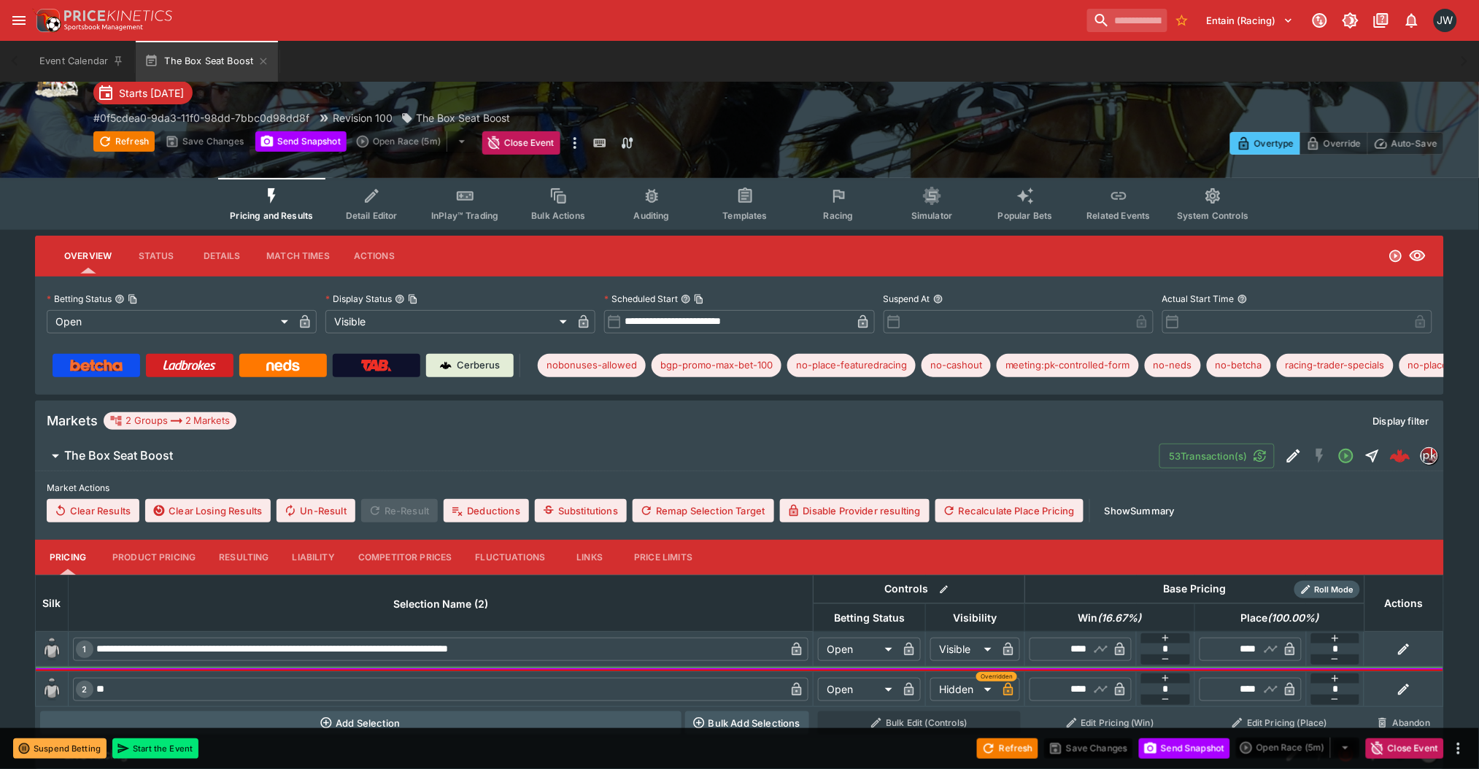
scroll to position [66, 0]
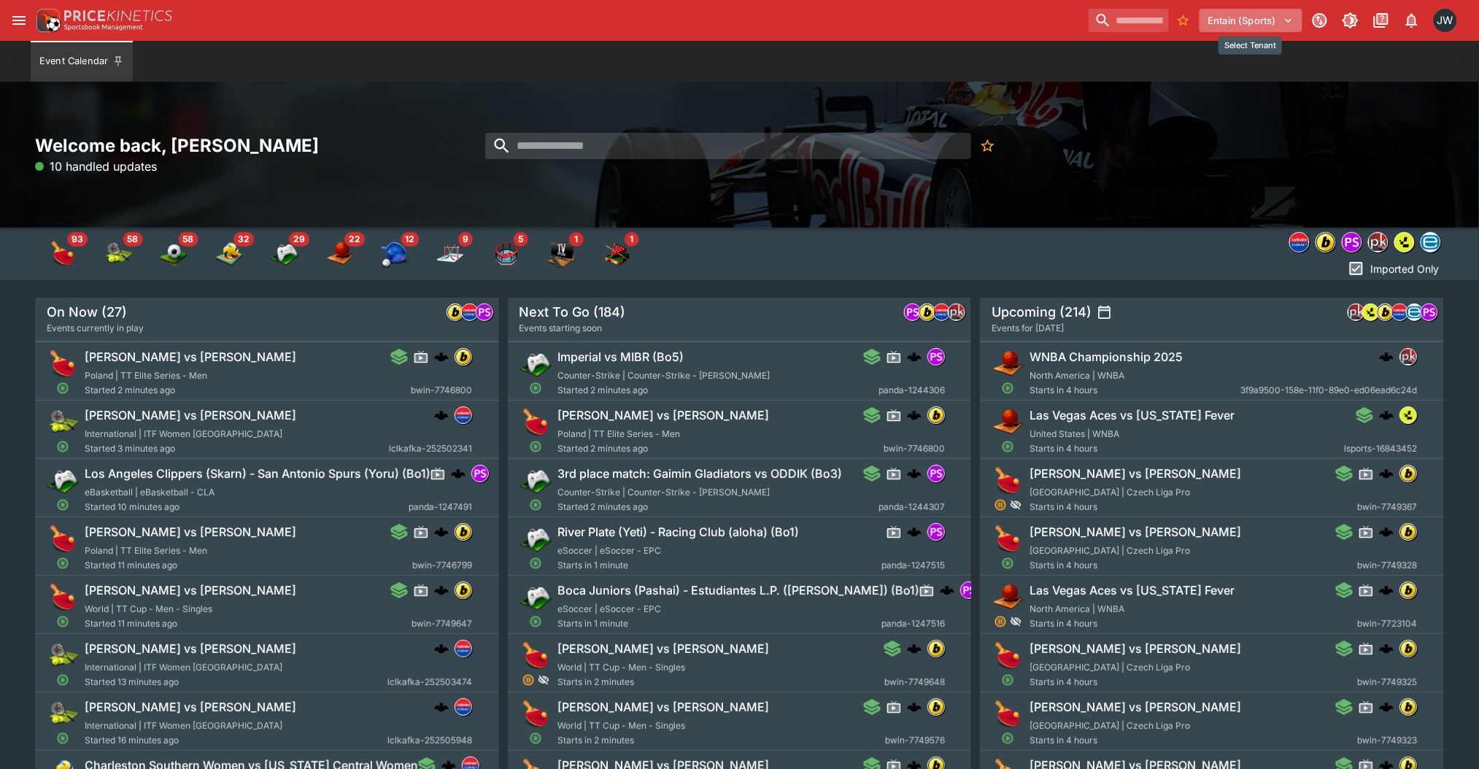
click at [1227, 22] on button "Entain (Sports)" at bounding box center [1251, 20] width 103 height 23
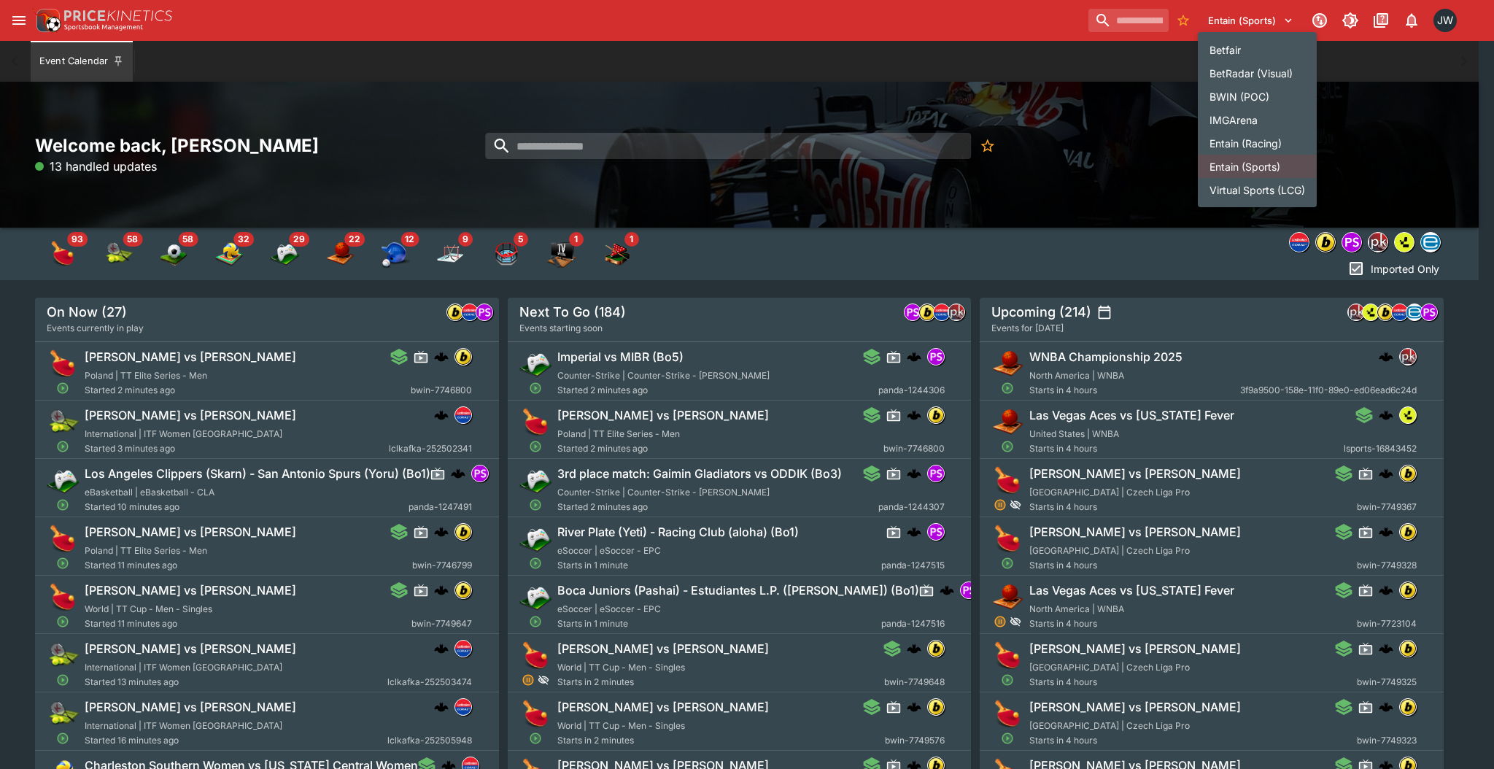
click at [1222, 145] on li "Entain (Racing)" at bounding box center [1257, 142] width 119 height 23
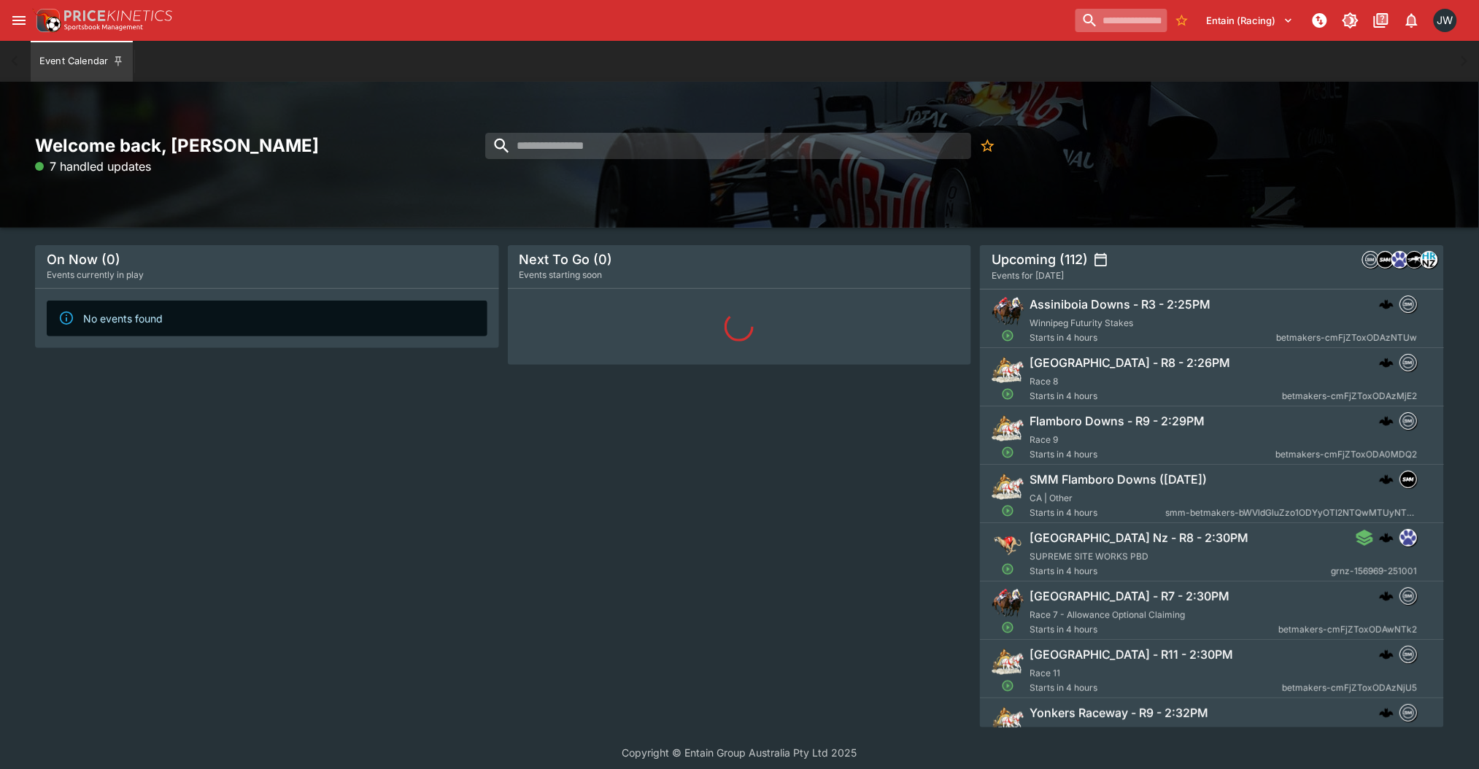
click at [1107, 29] on input "search" at bounding box center [1122, 20] width 92 height 23
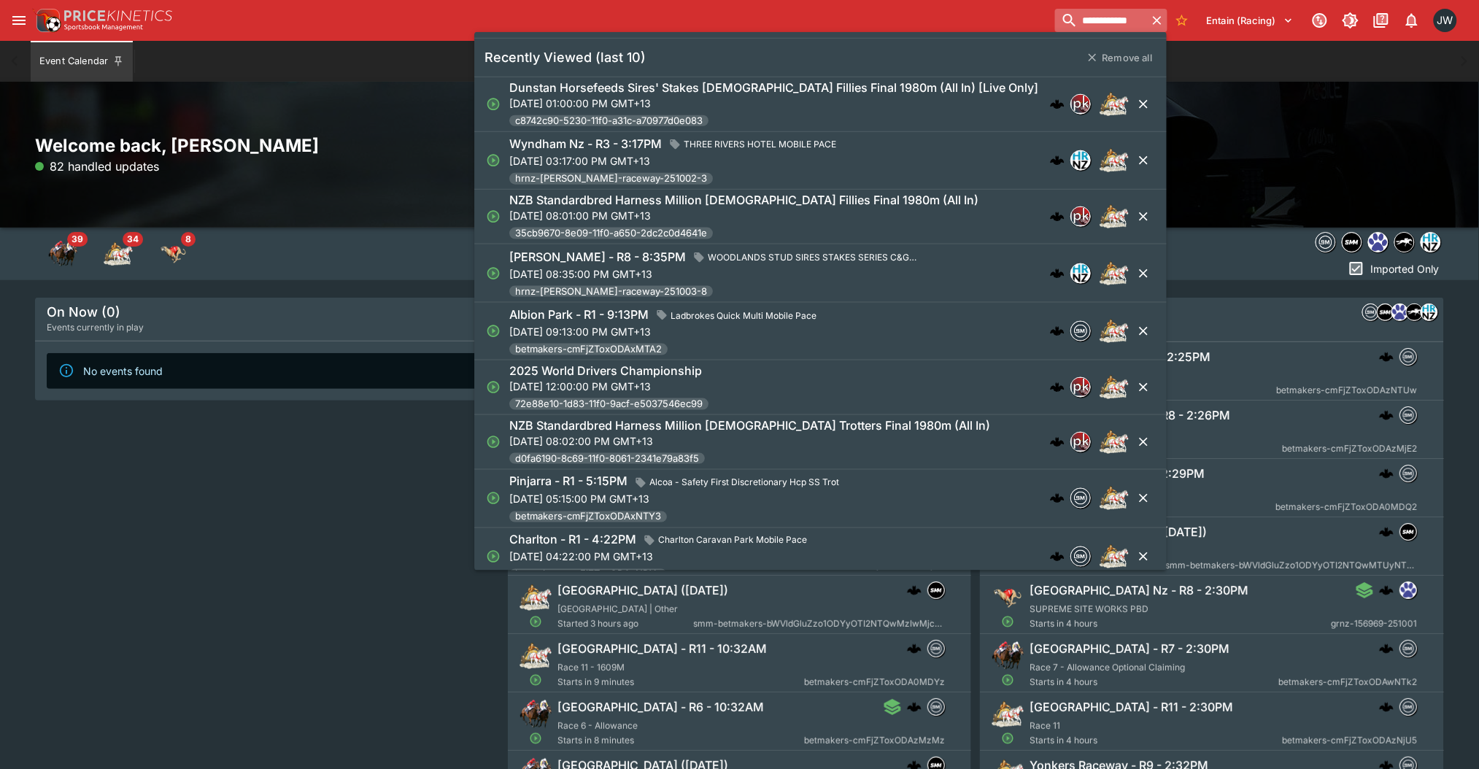
click at [1107, 29] on input "**********" at bounding box center [1101, 20] width 92 height 23
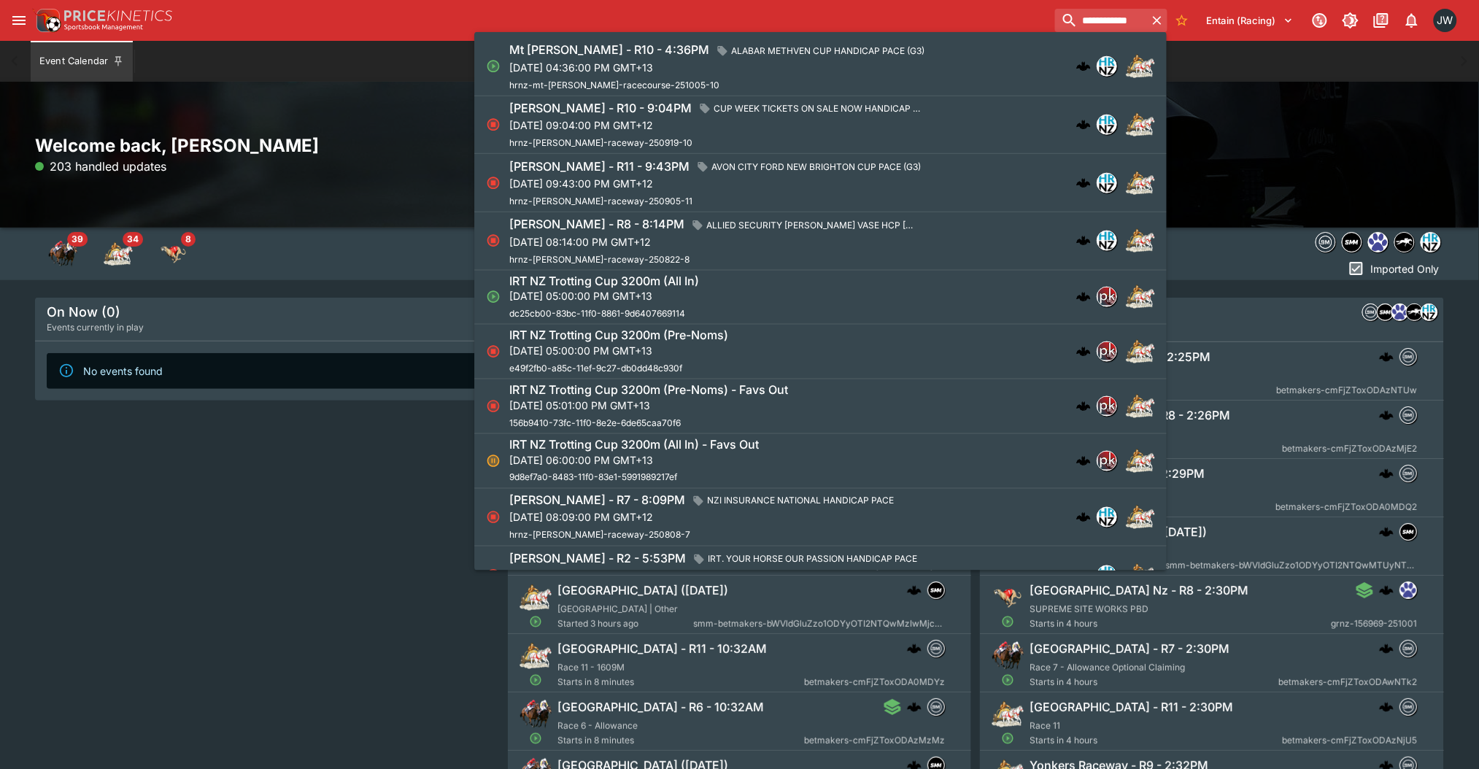
type input "**********"
click at [930, 71] on p "Sun, Oct 5, 2025, 04:36:00 PM GMT+13" at bounding box center [719, 66] width 421 height 15
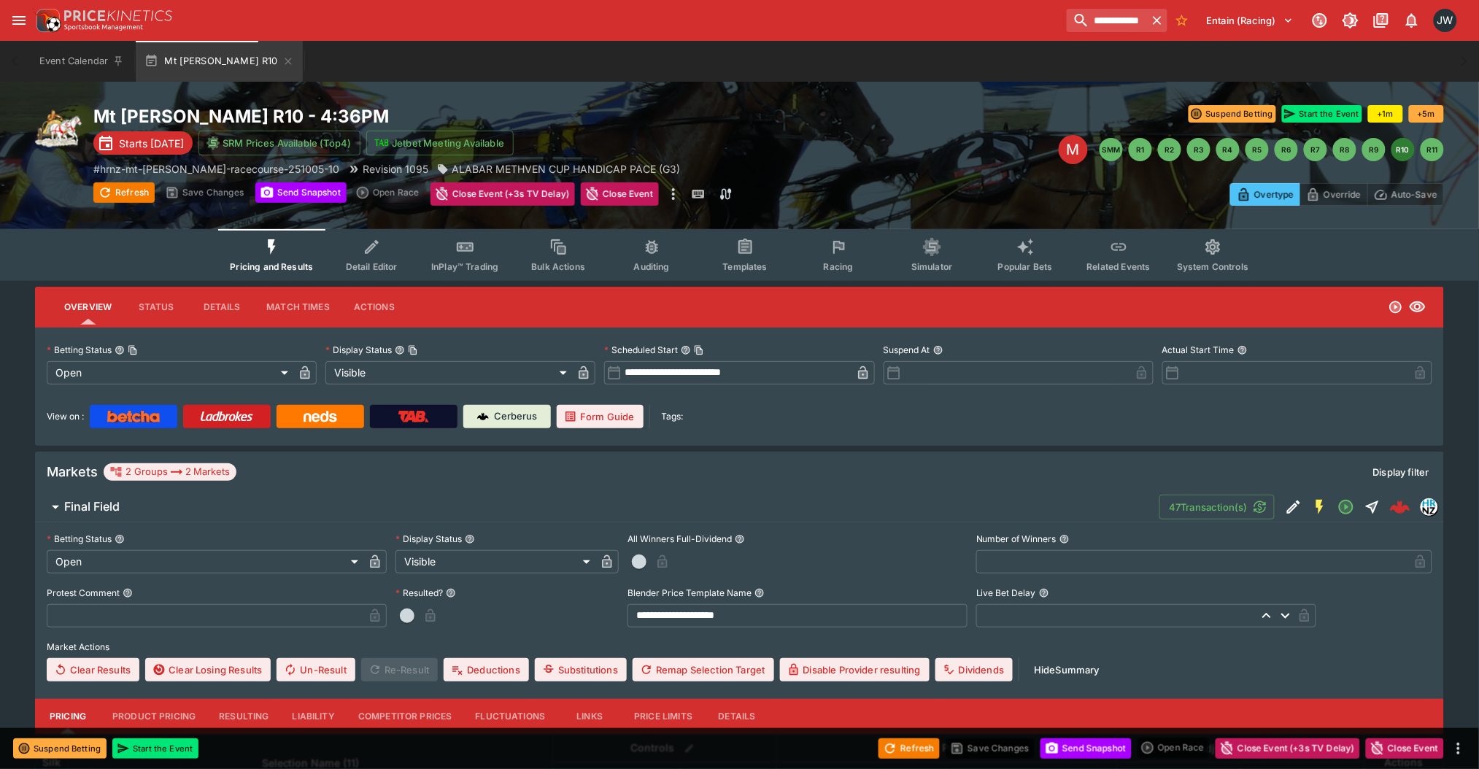
click at [364, 263] on span "Detail Editor" at bounding box center [372, 266] width 52 height 11
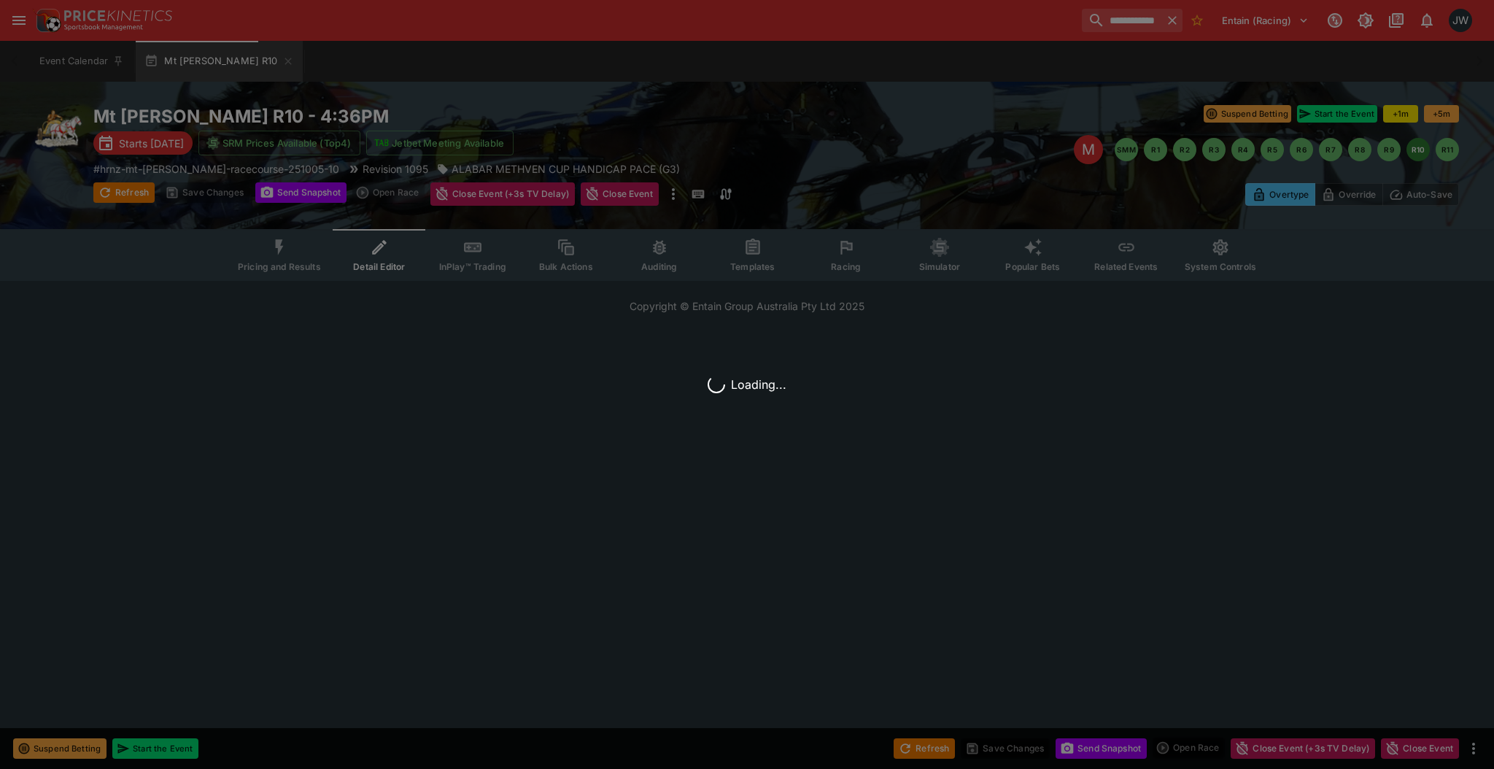
click at [837, 249] on icon "Event type filters" at bounding box center [846, 247] width 19 height 19
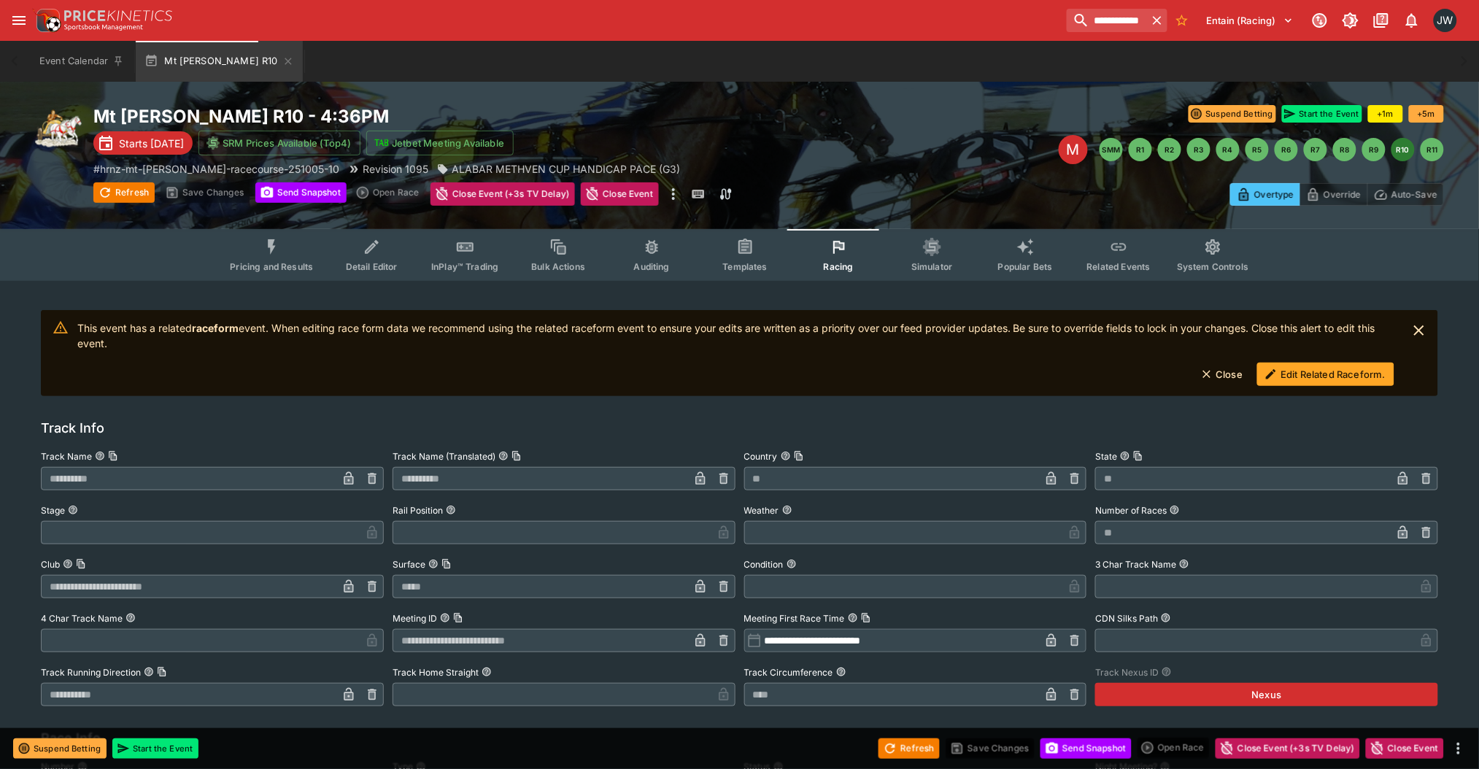
scroll to position [70, 0]
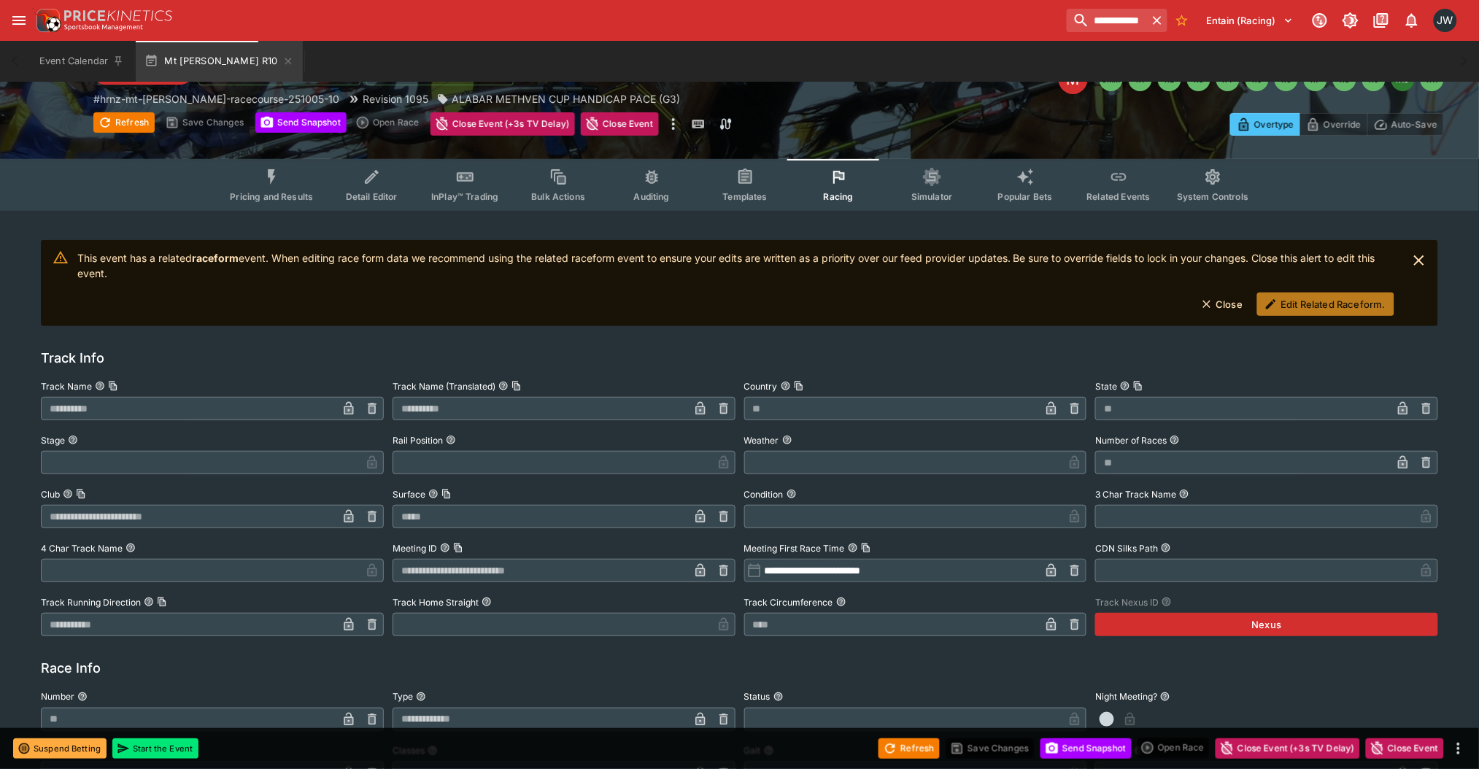
click at [1332, 300] on button "Edit Related Raceform." at bounding box center [1325, 304] width 137 height 23
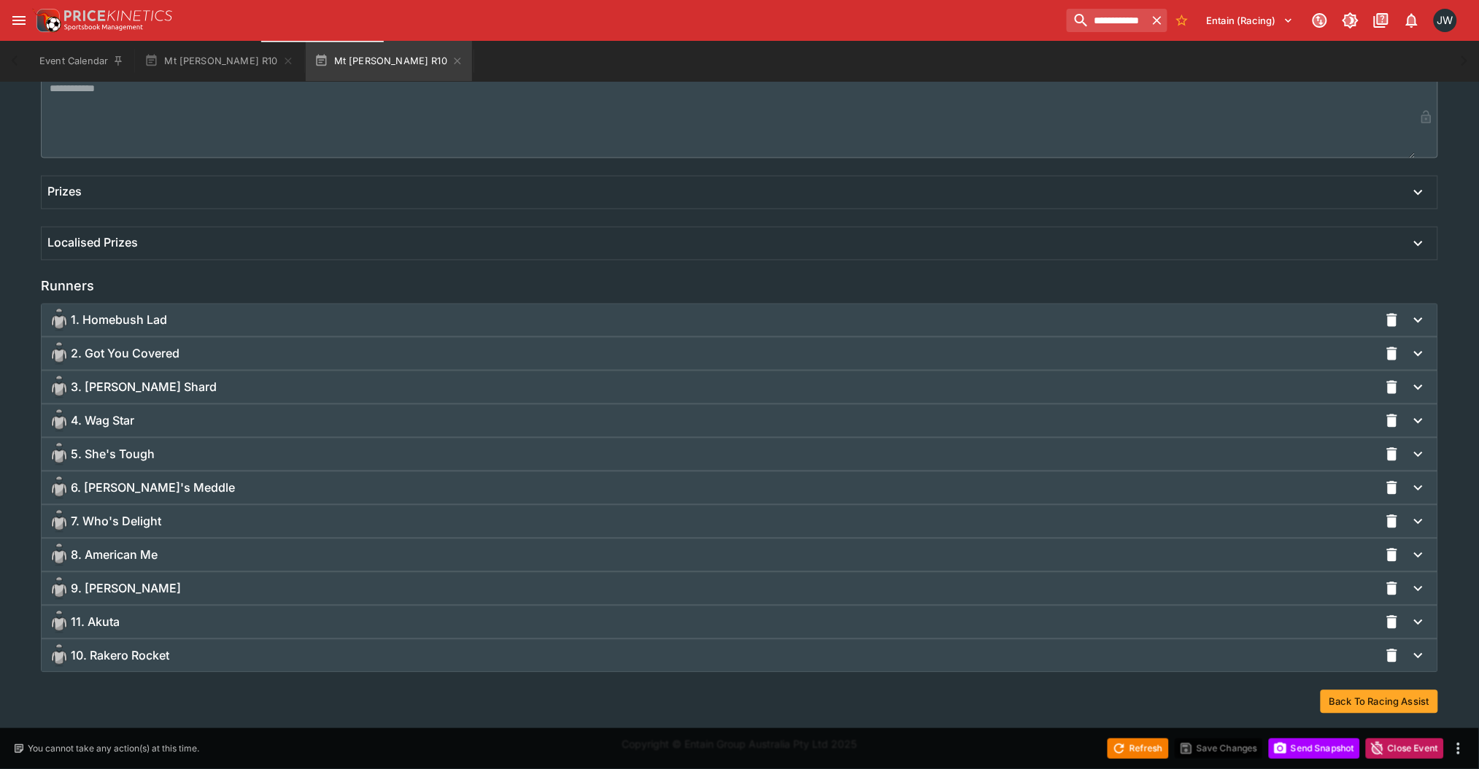
click at [289, 545] on div "8. American Me" at bounding box center [713, 555] width 1332 height 23
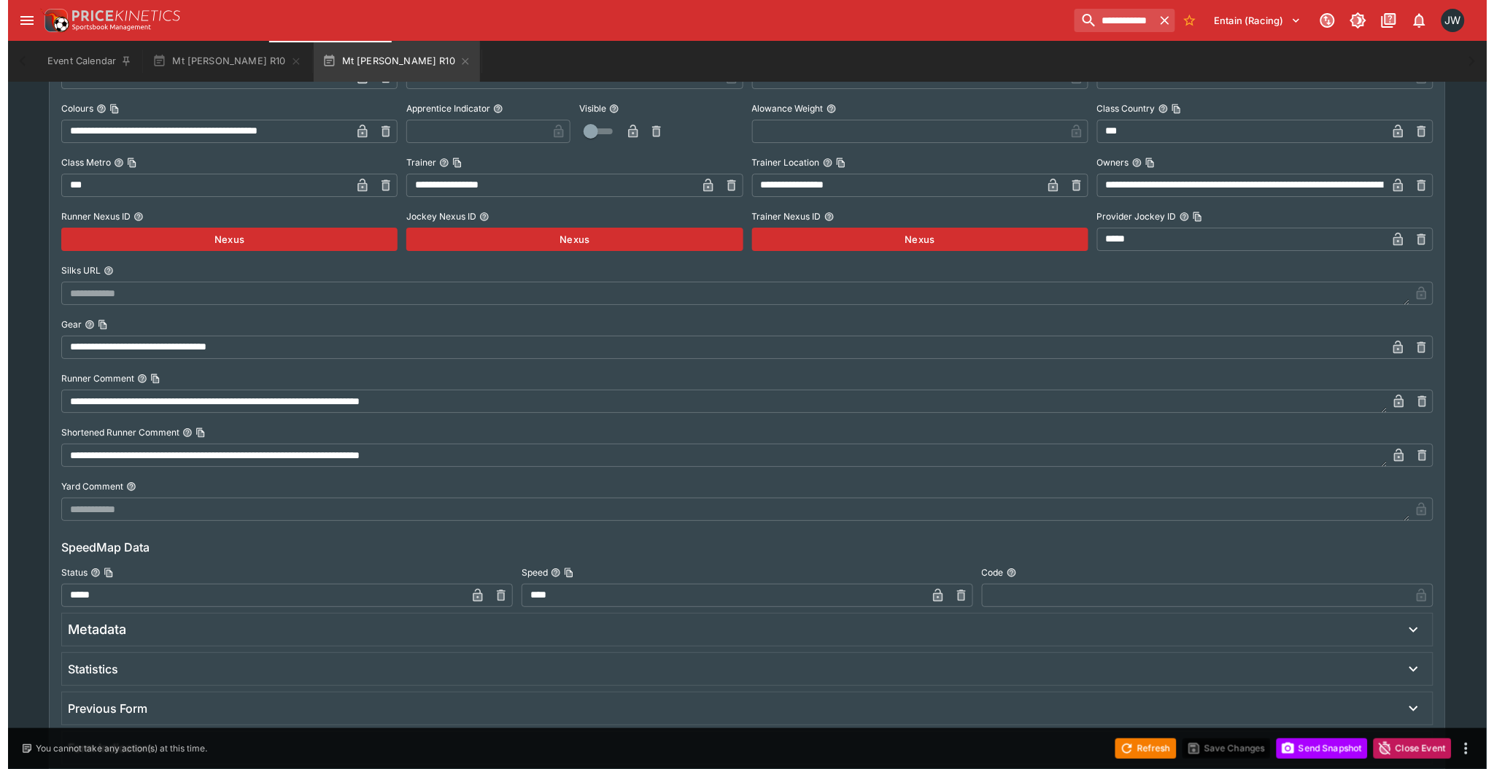
scroll to position [1813, 0]
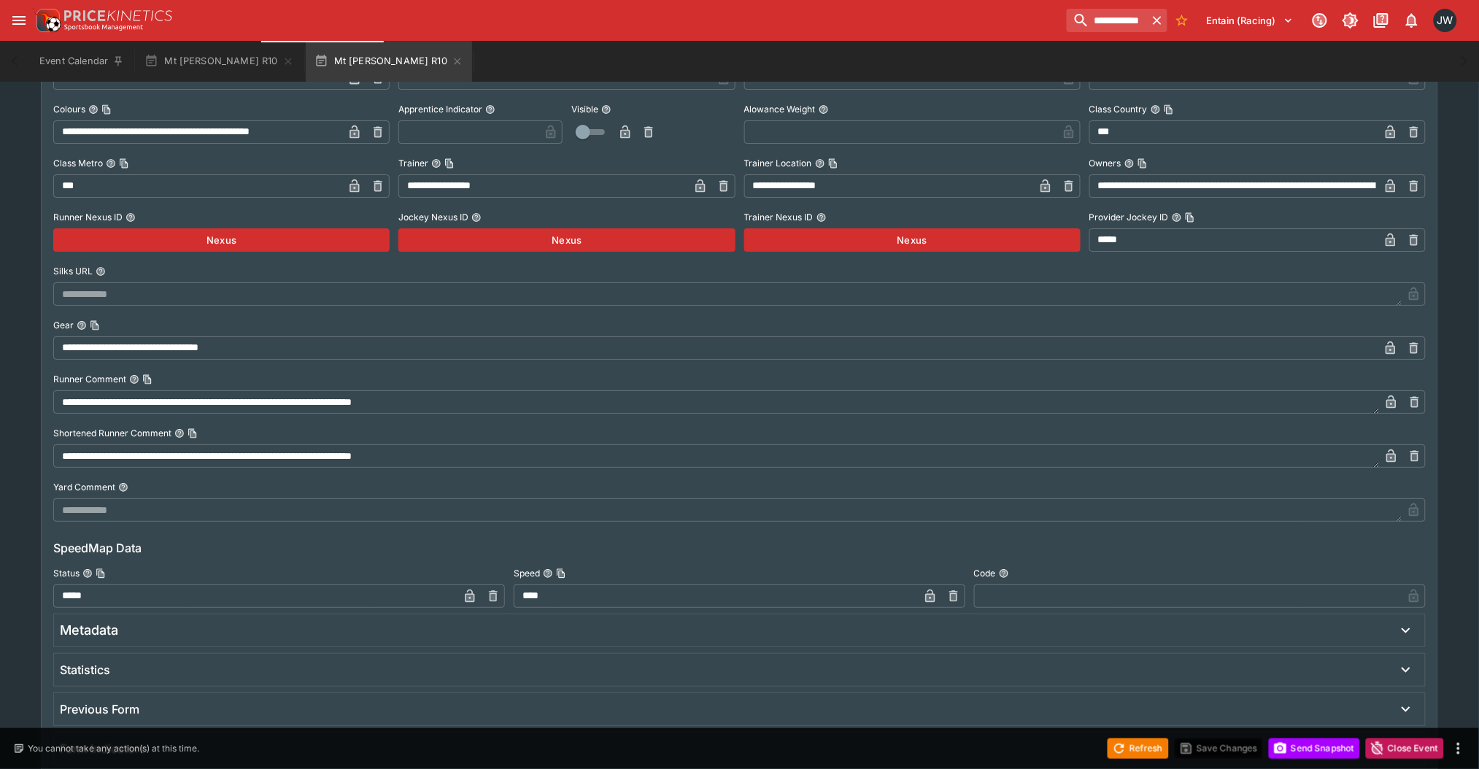
click at [180, 403] on textarea "**********" at bounding box center [716, 401] width 1327 height 23
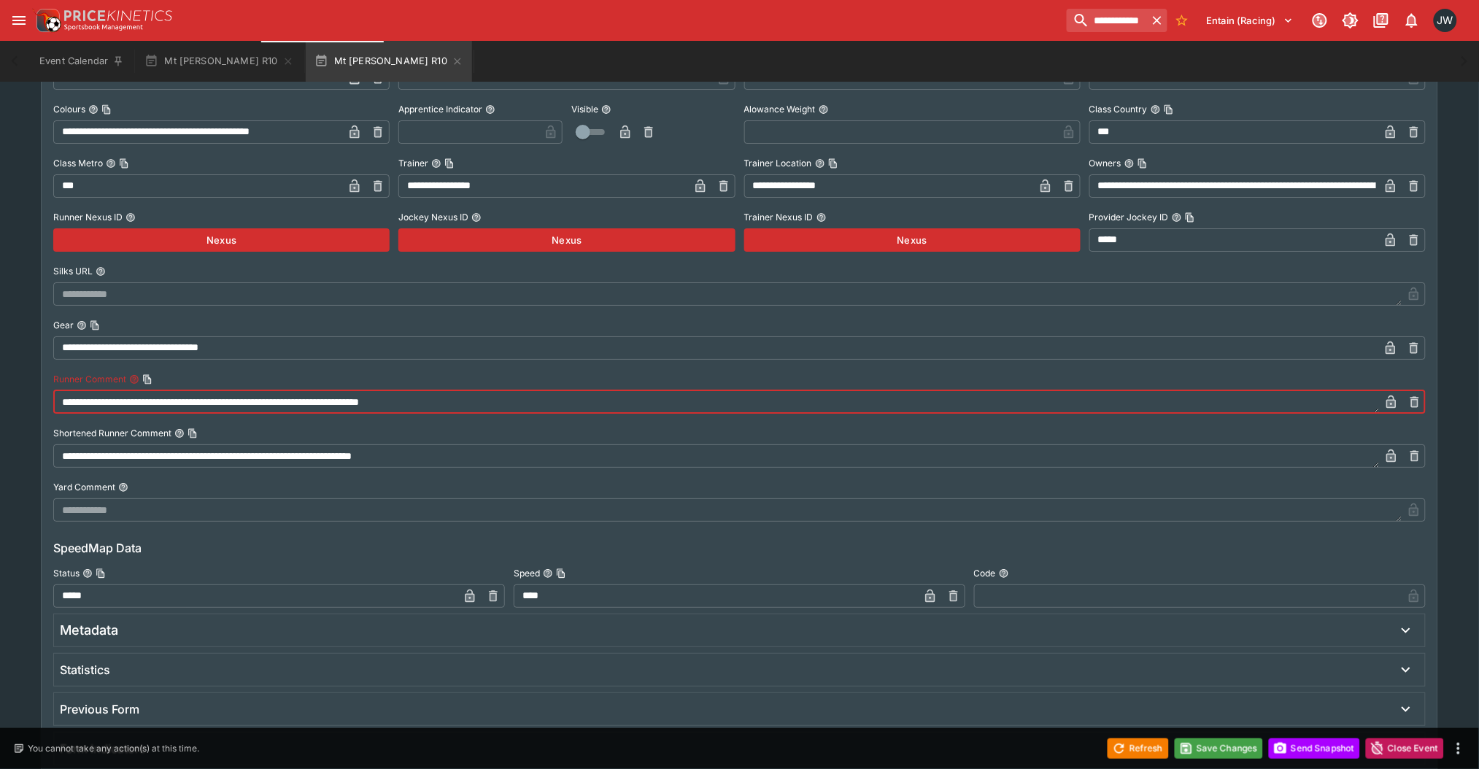
click at [207, 404] on textarea "**********" at bounding box center [716, 401] width 1327 height 23
type textarea "**********"
click at [1391, 405] on icon "button" at bounding box center [1391, 404] width 7 height 6
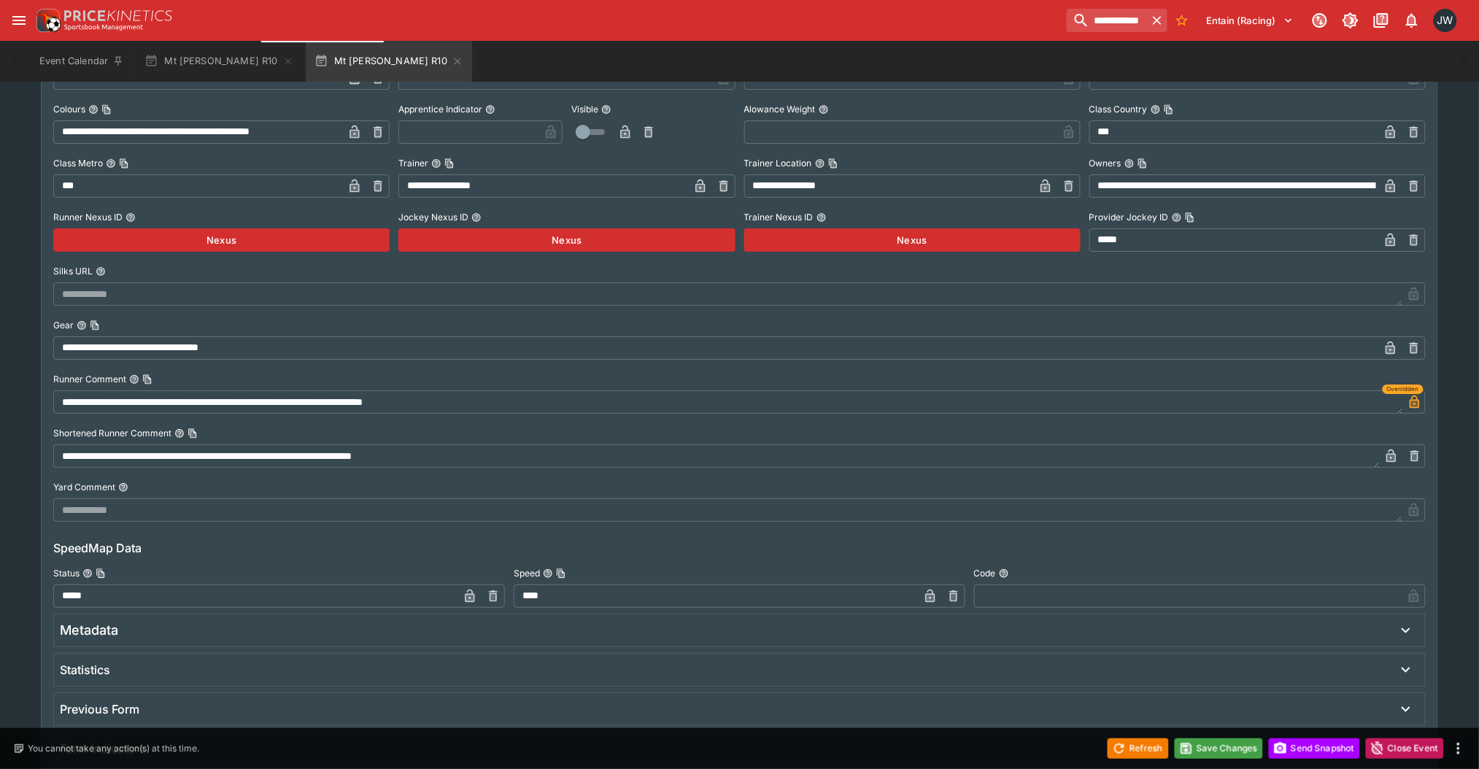
click at [176, 452] on textarea "**********" at bounding box center [716, 455] width 1327 height 23
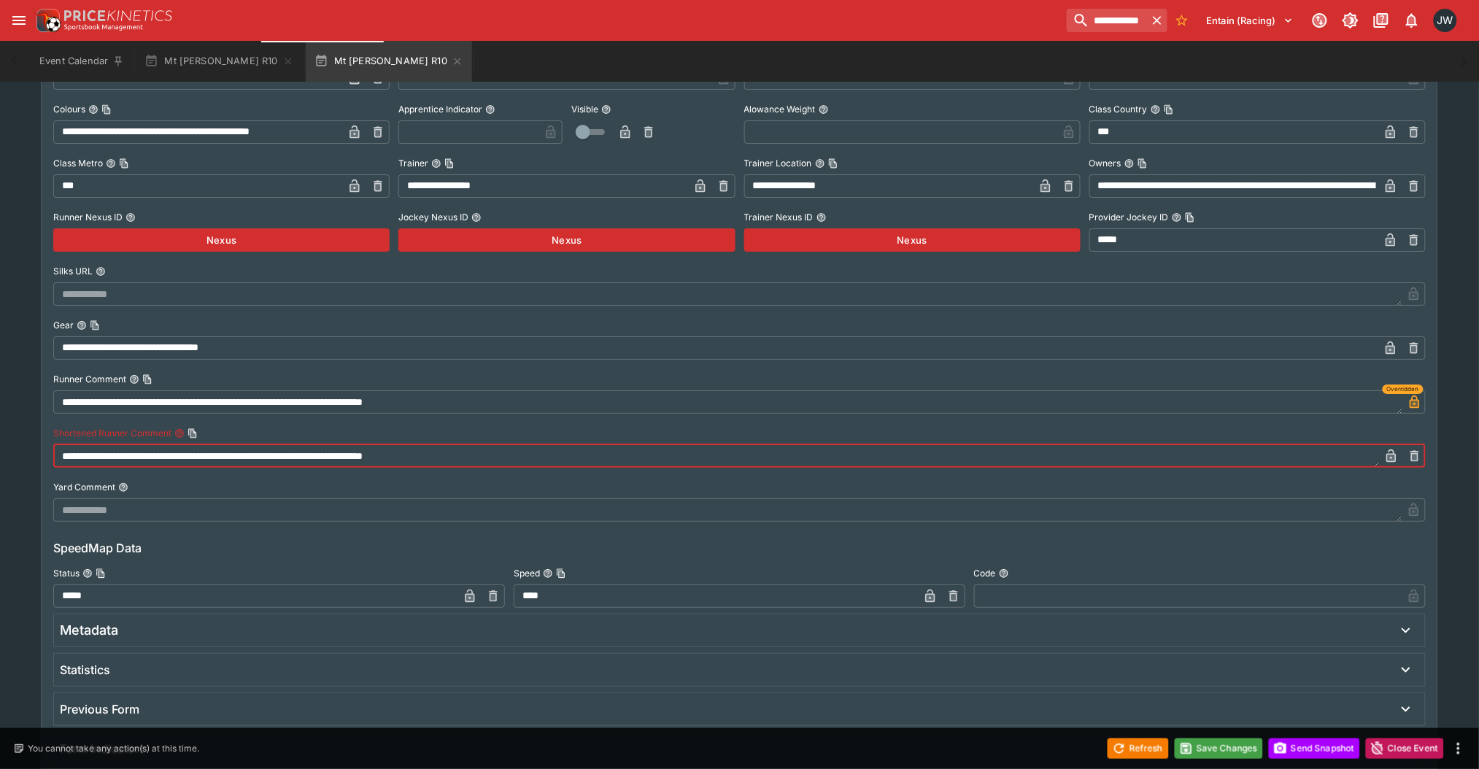
type textarea "**********"
click at [1390, 463] on button "button" at bounding box center [1391, 455] width 23 height 23
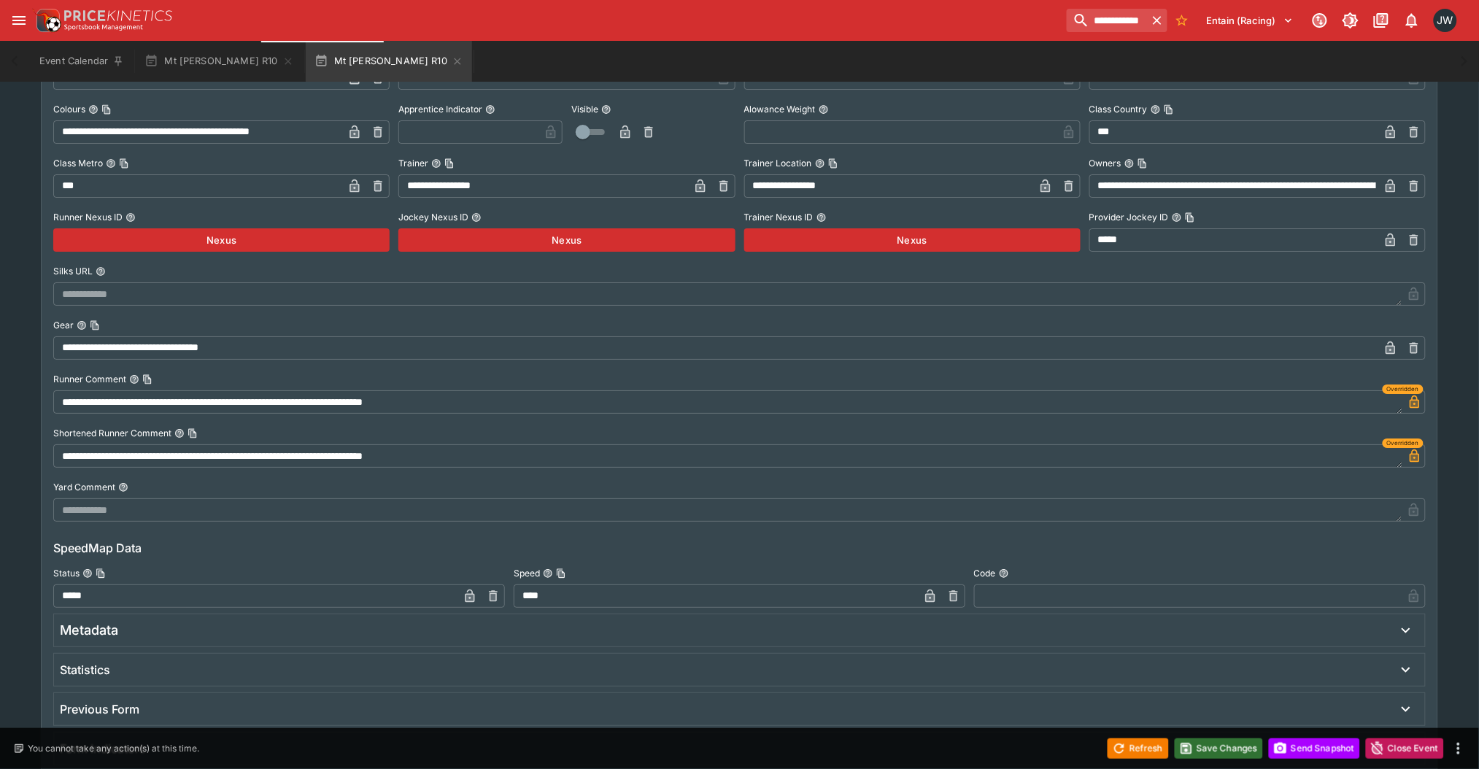
click at [1204, 751] on button "Save Changes" at bounding box center [1219, 748] width 89 height 20
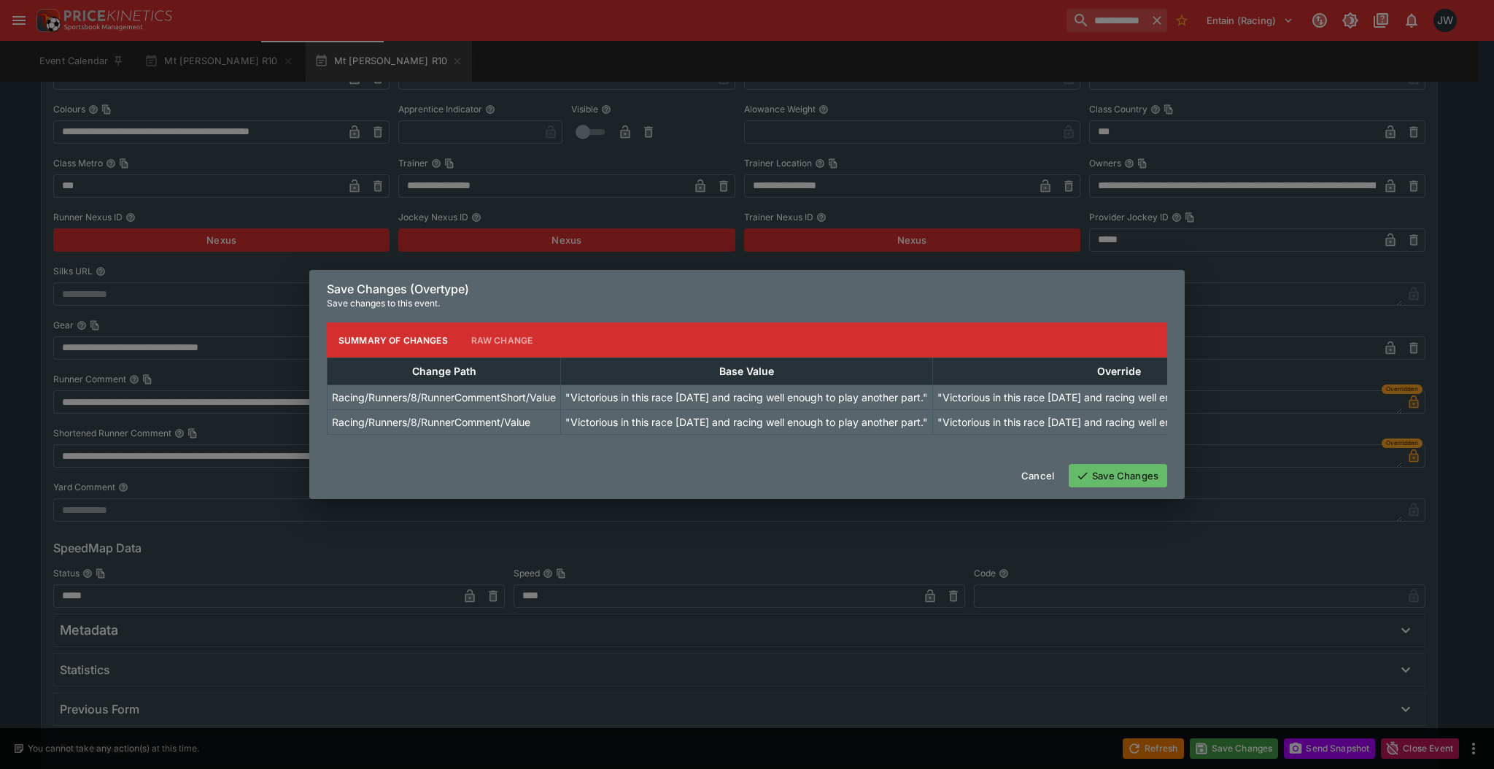
click at [1126, 477] on button "Save Changes" at bounding box center [1118, 475] width 99 height 23
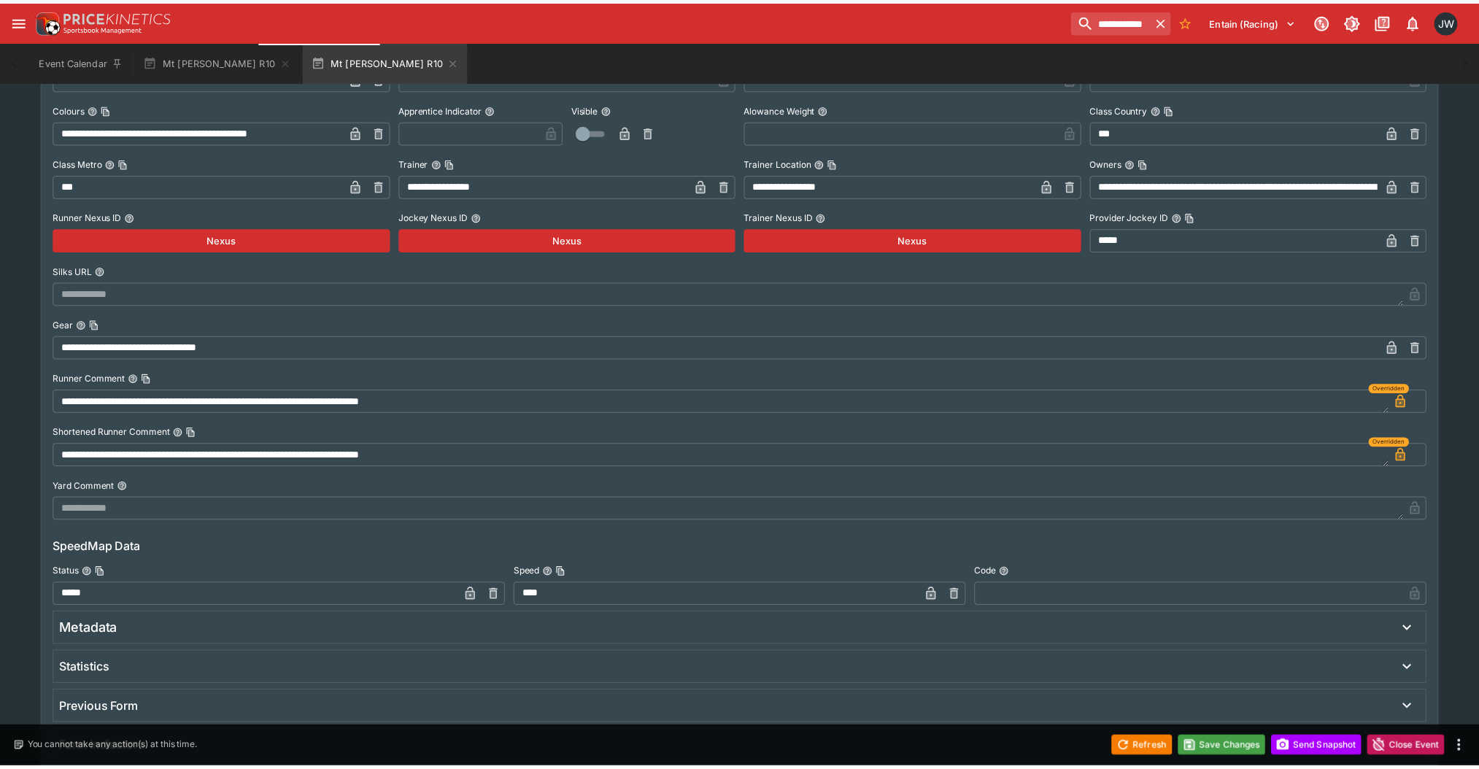
scroll to position [0, 0]
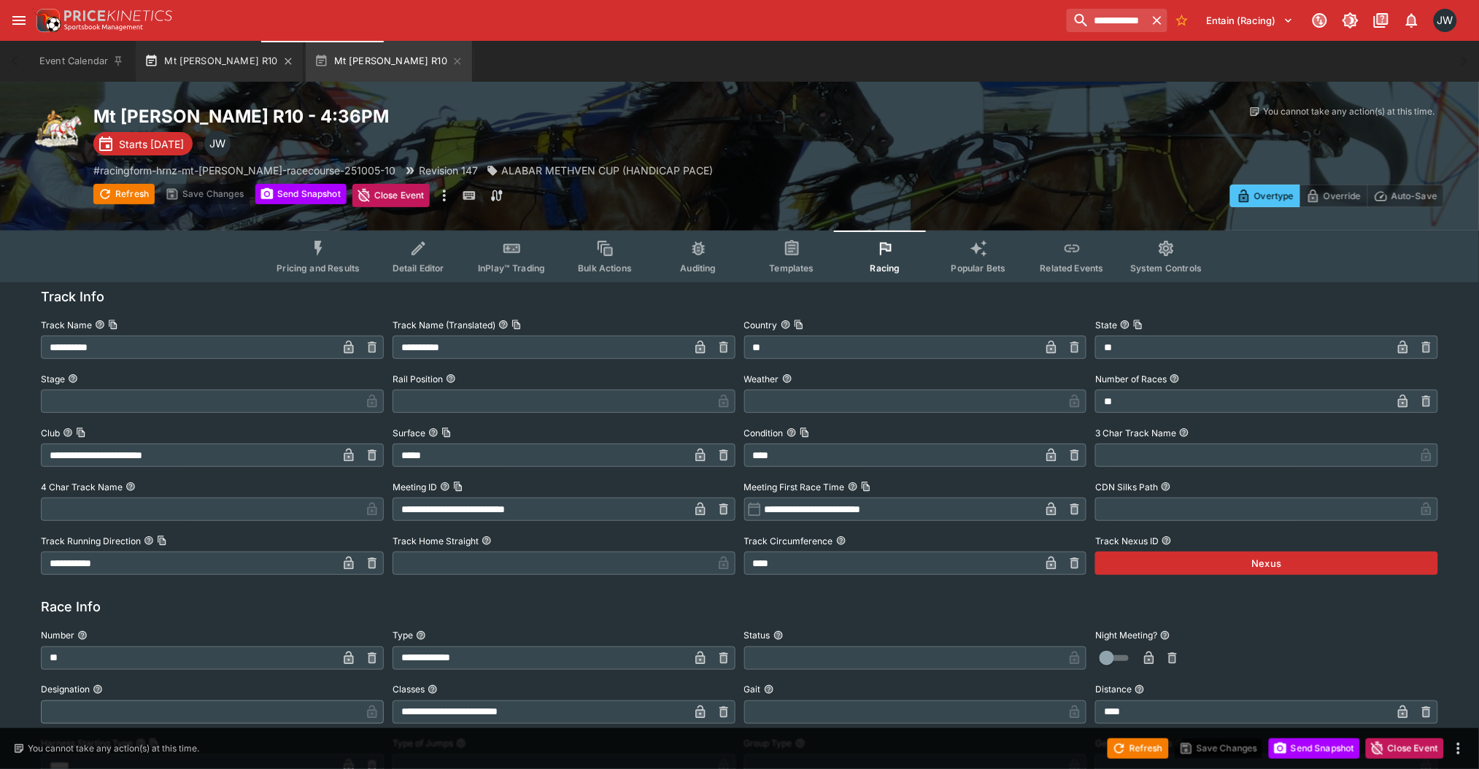
click at [193, 60] on button "Mt Harding R10" at bounding box center [219, 61] width 166 height 41
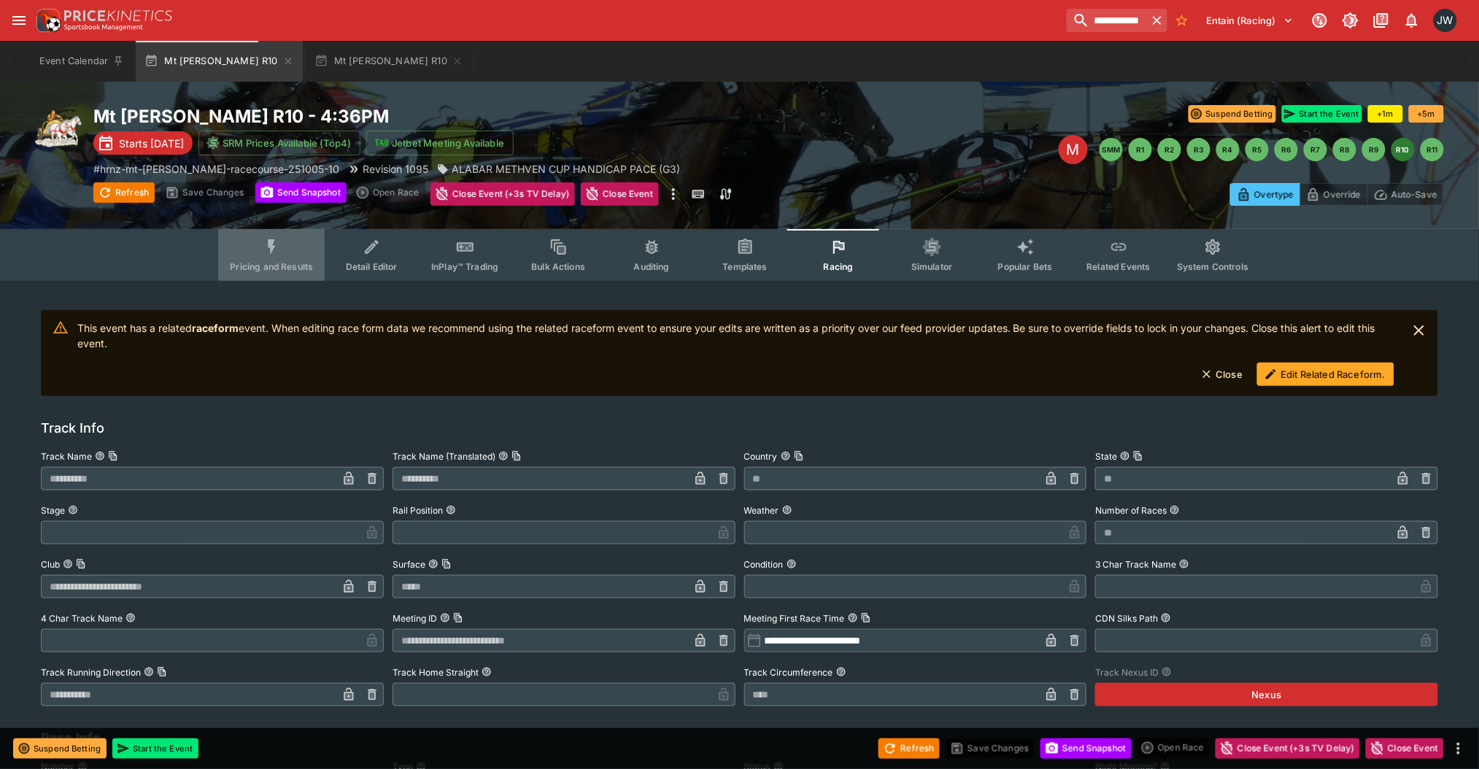
click at [296, 279] on button "Pricing and Results" at bounding box center [271, 255] width 107 height 52
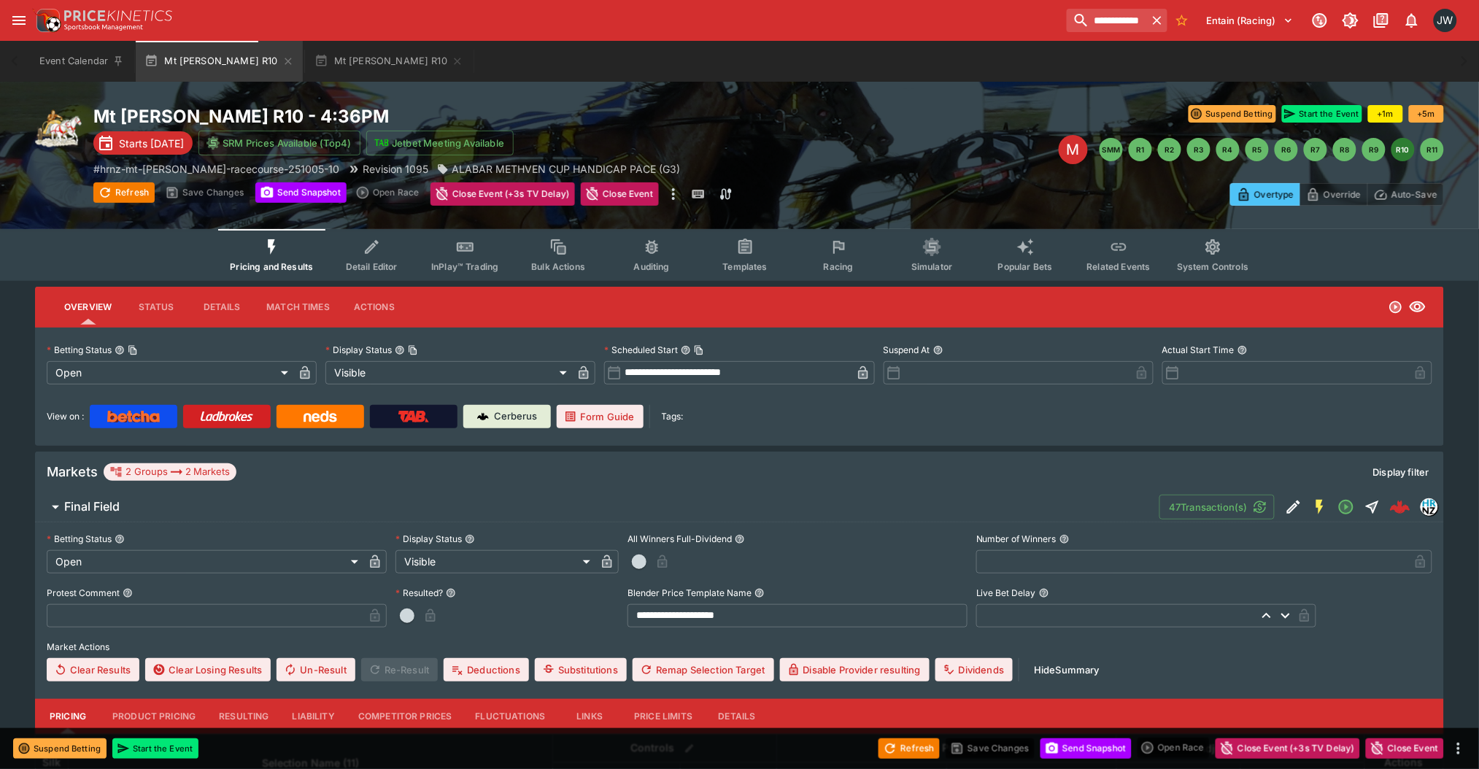
click at [414, 417] on img at bounding box center [413, 417] width 31 height 12
click at [331, 68] on button "Mt Harding R10" at bounding box center [389, 61] width 166 height 41
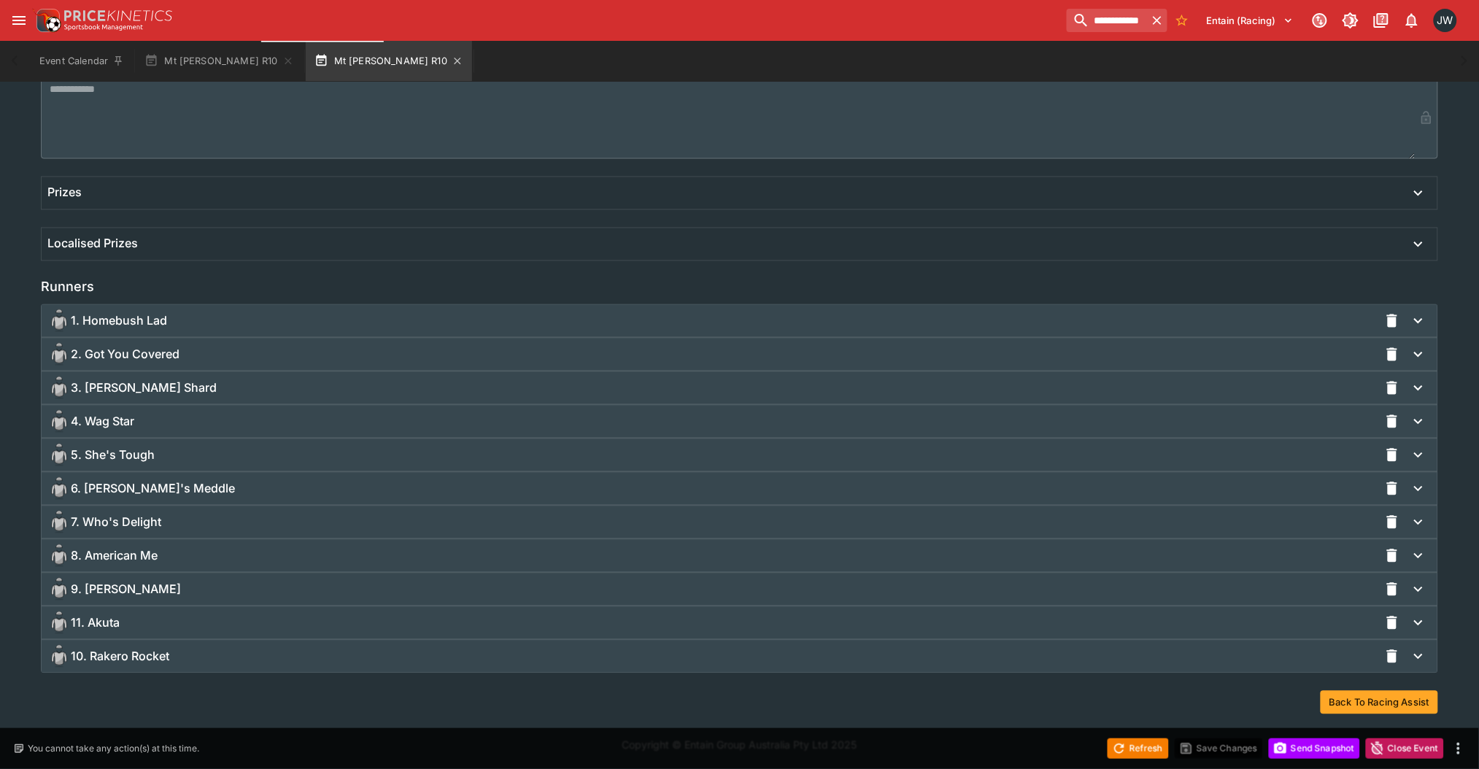
scroll to position [838, 0]
click at [520, 553] on div "8. American Me" at bounding box center [713, 557] width 1332 height 23
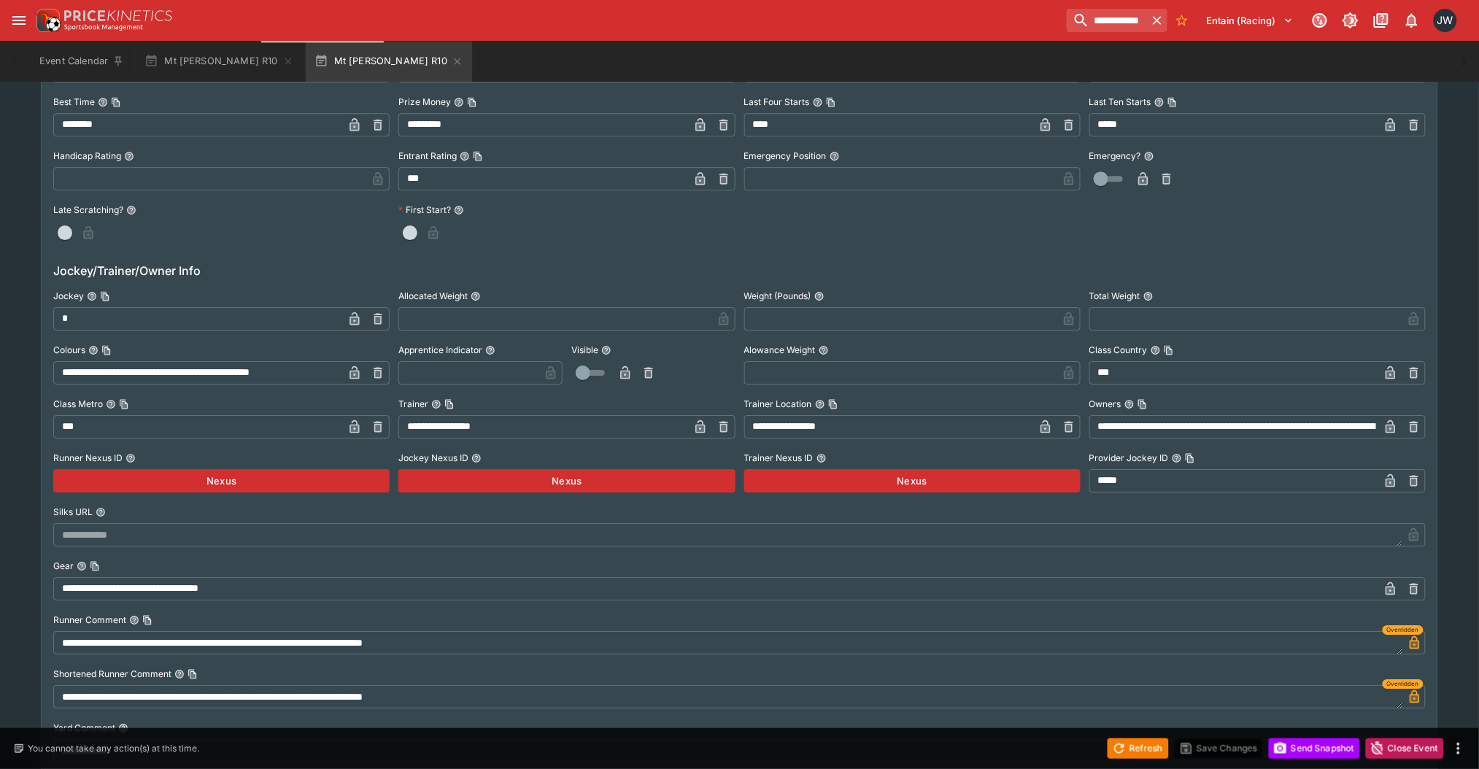
scroll to position [1571, 0]
click at [1296, 757] on button "Send Snapshot" at bounding box center [1314, 748] width 91 height 20
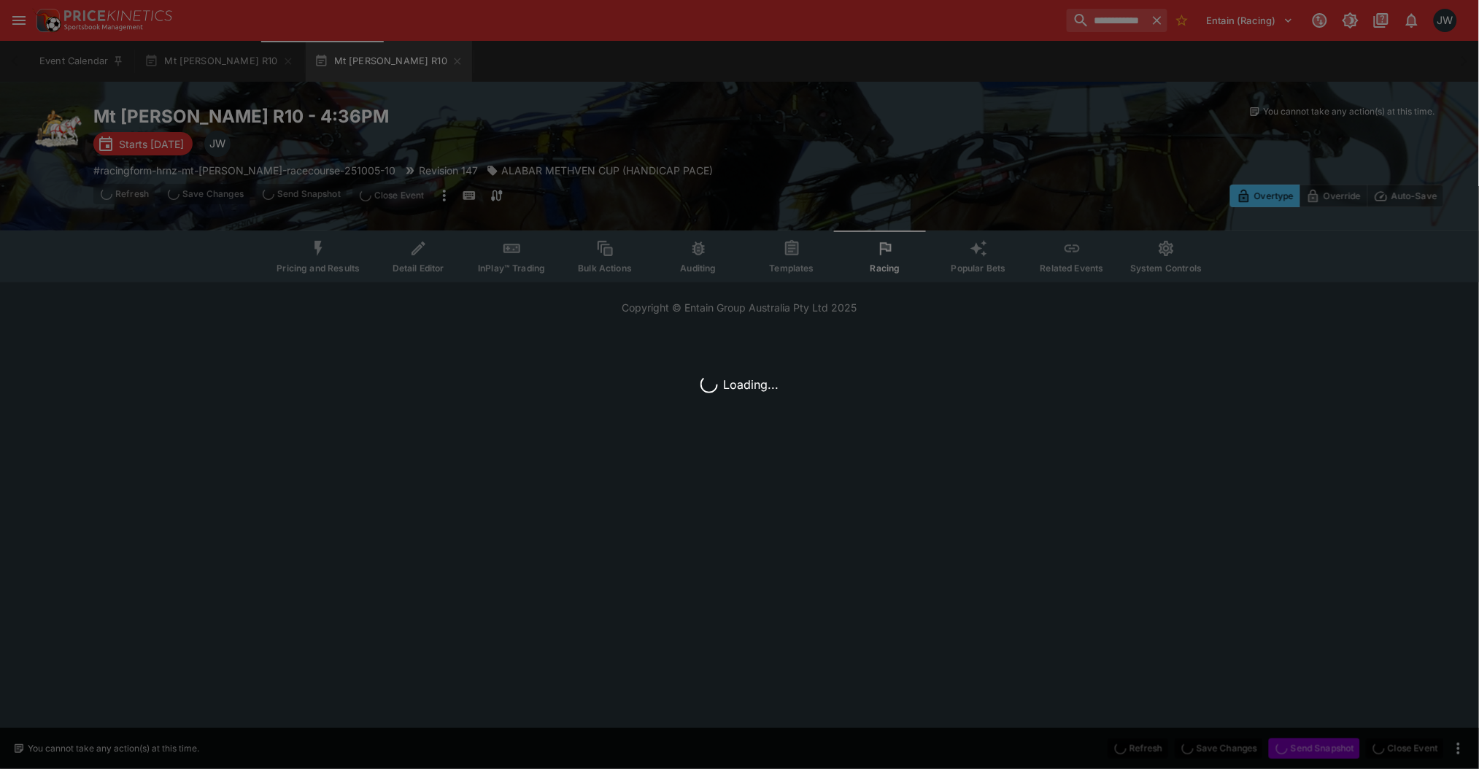
scroll to position [0, 0]
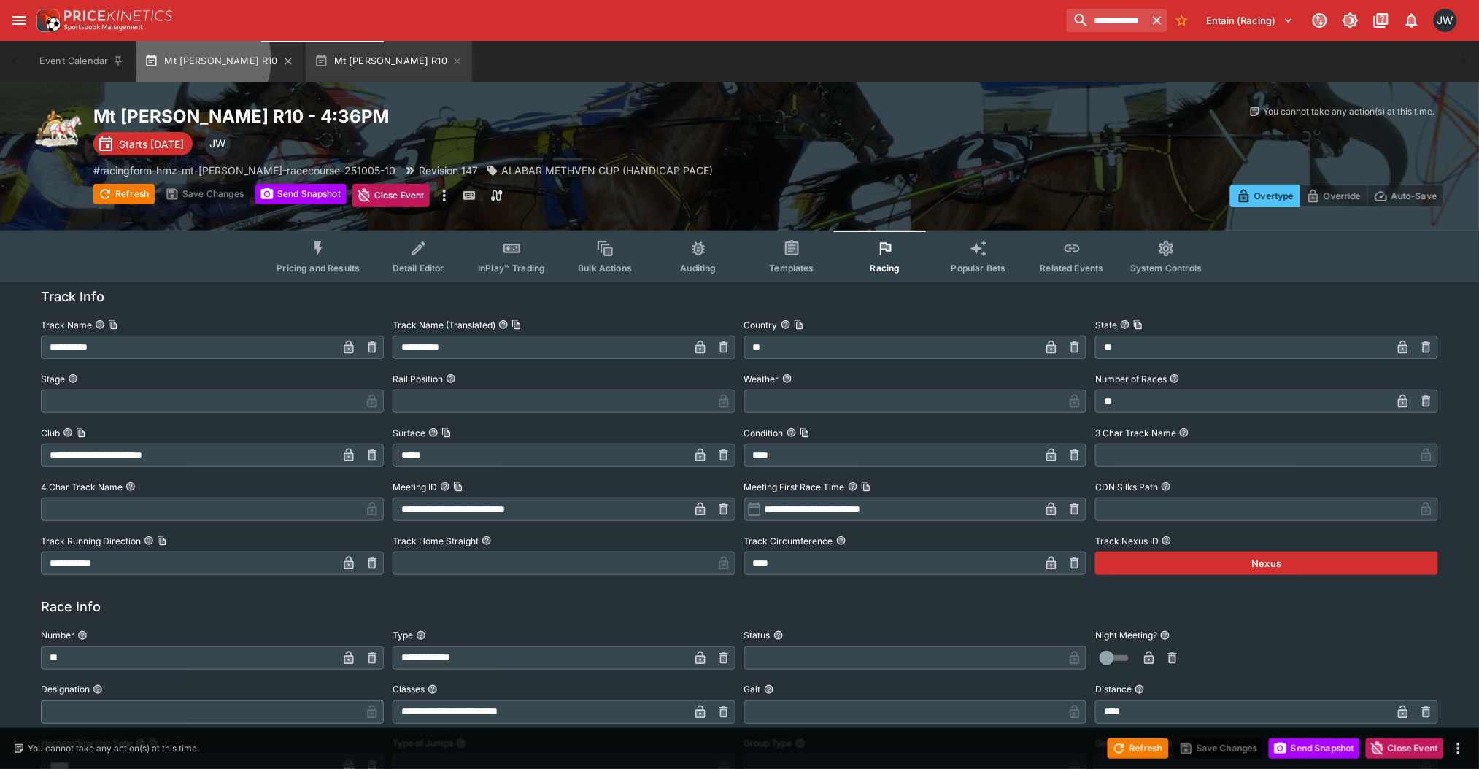
click at [201, 60] on button "Mt Harding R10" at bounding box center [219, 61] width 166 height 41
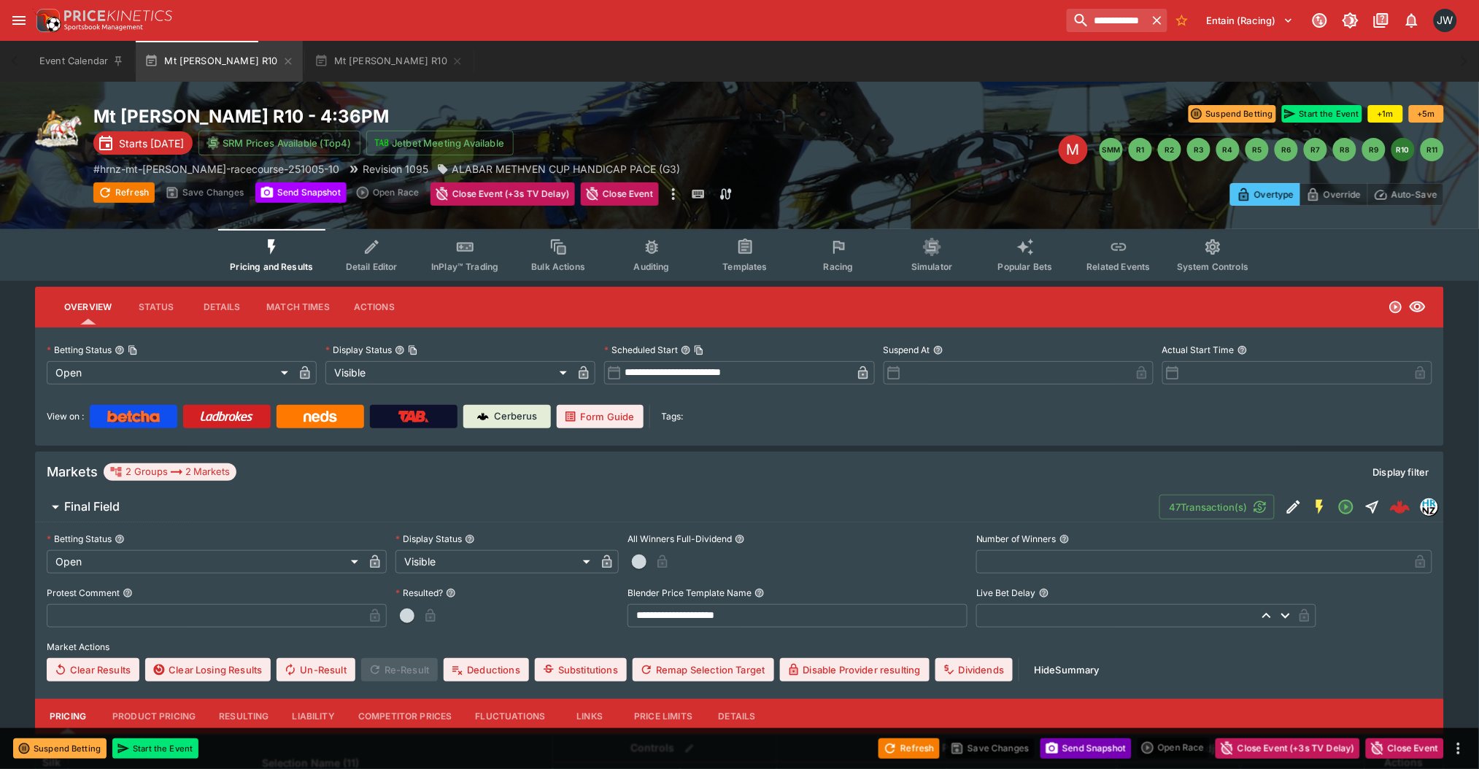
click at [1093, 743] on button "Send Snapshot" at bounding box center [1086, 748] width 91 height 20
